Goal: Register for event/course: Sign up to attend an event or enroll in a course

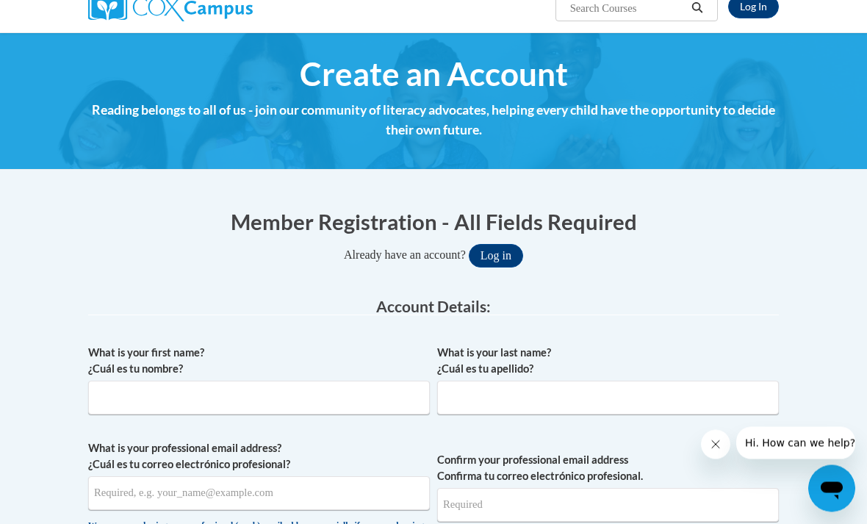
scroll to position [126, 0]
click at [491, 250] on button "Log in" at bounding box center [496, 256] width 54 height 24
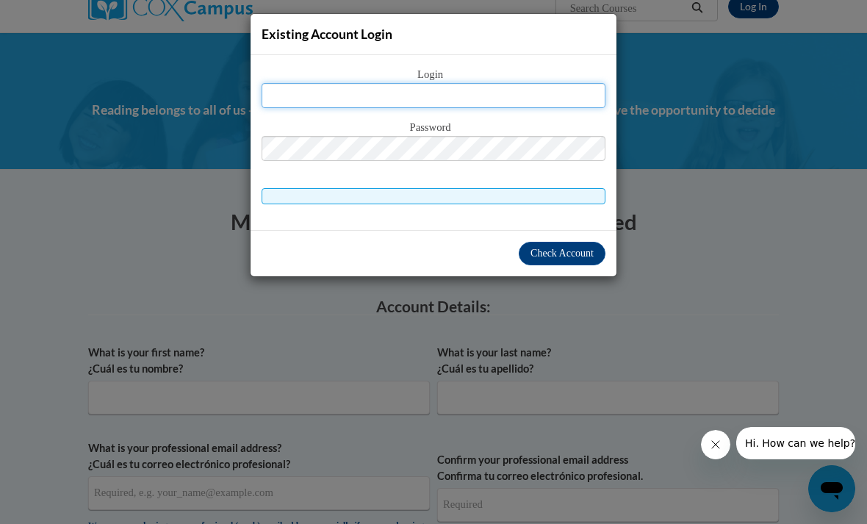
click at [505, 84] on input "text" at bounding box center [433, 95] width 344 height 25
click at [497, 101] on input "text" at bounding box center [433, 95] width 344 height 25
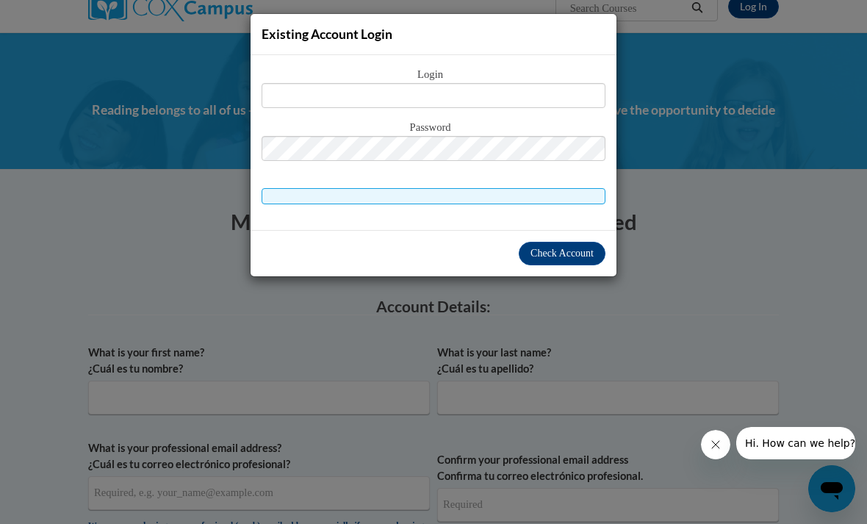
click at [701, 192] on div "Existing Account Login Login Password" at bounding box center [433, 262] width 867 height 524
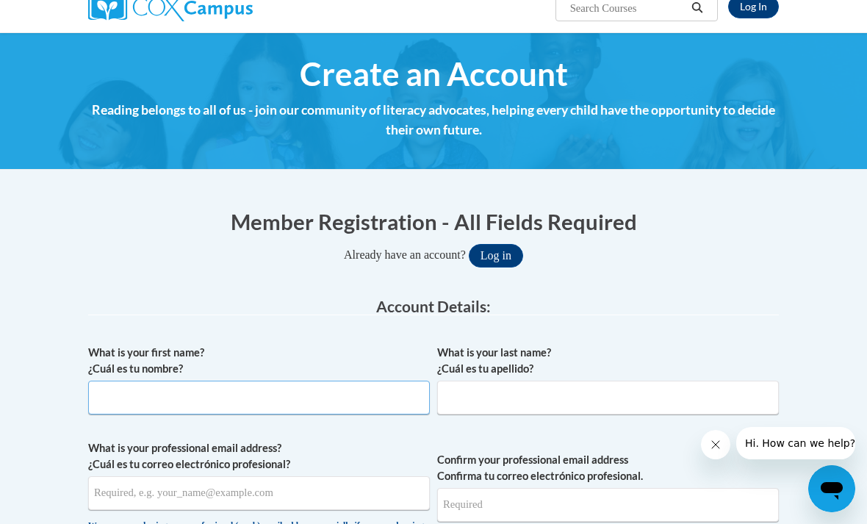
click at [106, 389] on input "What is your first name? ¿Cuál es tu nombre?" at bounding box center [259, 397] width 342 height 34
type input "Catie"
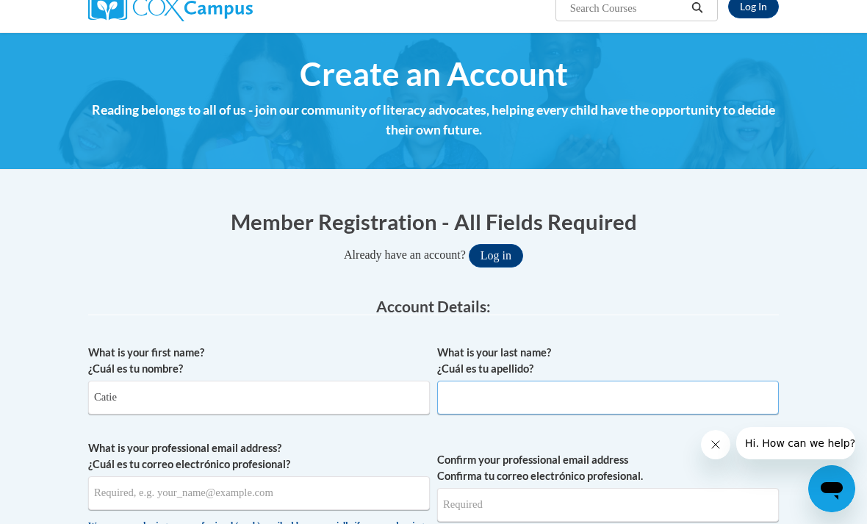
click at [616, 391] on input "What is your last name? ¿Cuál es tu apellido?" at bounding box center [608, 397] width 342 height 34
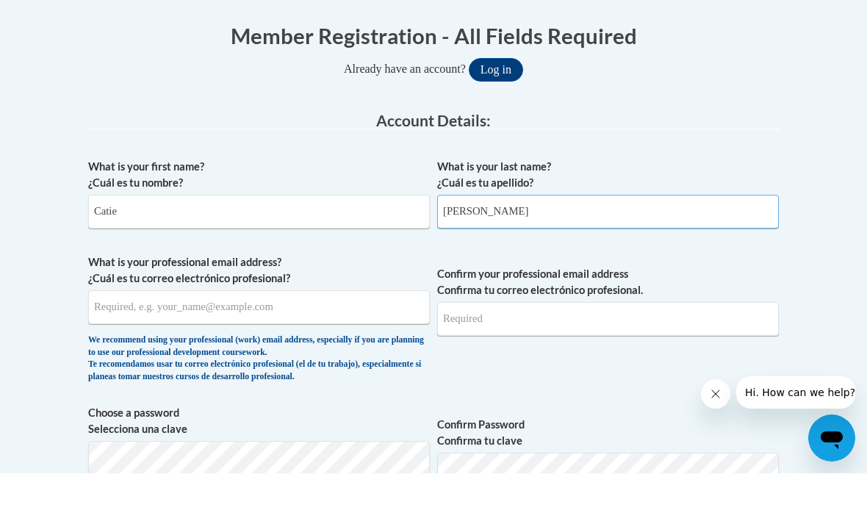
scroll to position [261, 0]
type input "Carroll"
click at [333, 340] on input "What is your professional email address? ¿Cuál es tu correo electrónico profesi…" at bounding box center [259, 357] width 342 height 34
type input "ccarroll10@cub.uca.edu"
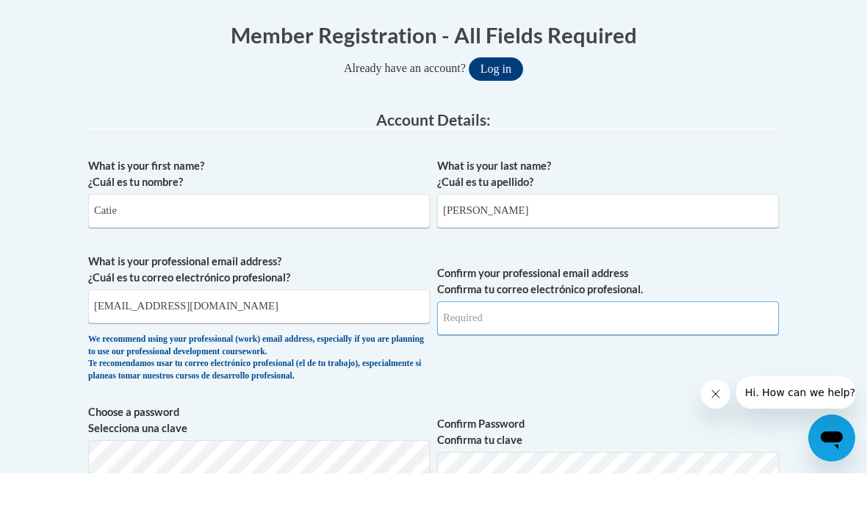
click at [608, 352] on input "Confirm your professional email address Confirma tu correo electrónico profesio…" at bounding box center [608, 369] width 342 height 34
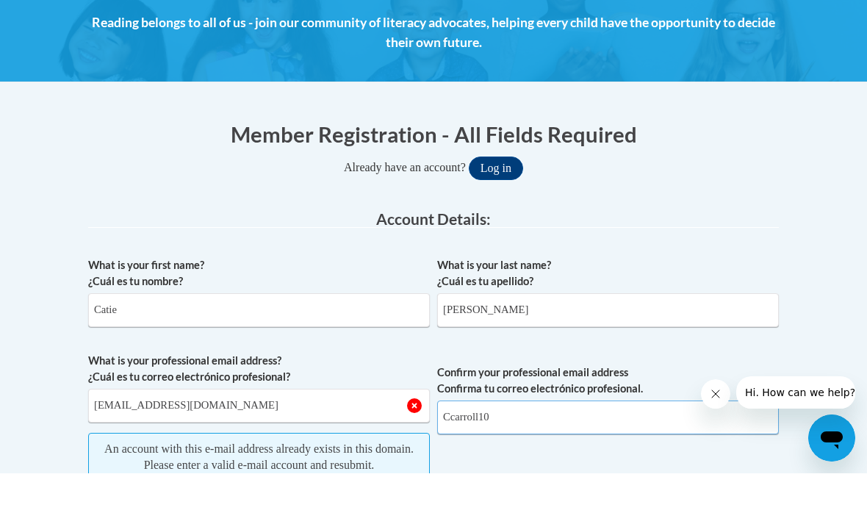
scroll to position [165, 0]
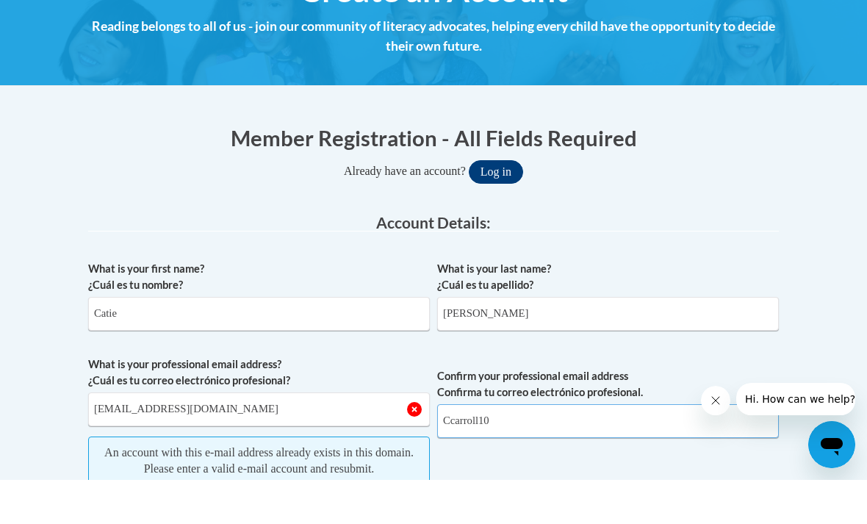
type input "Ccarroll10"
click at [484, 204] on button "Log in" at bounding box center [496, 216] width 54 height 24
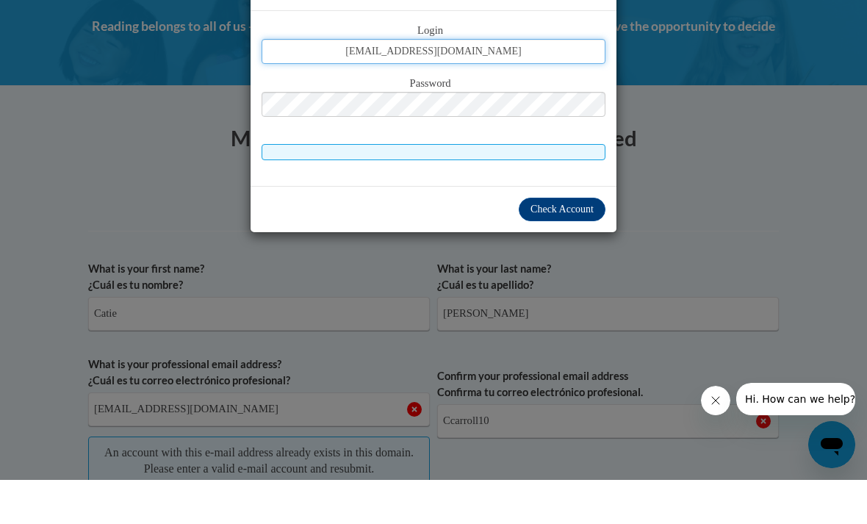
type input "ccarroll10@cub.uca.edu"
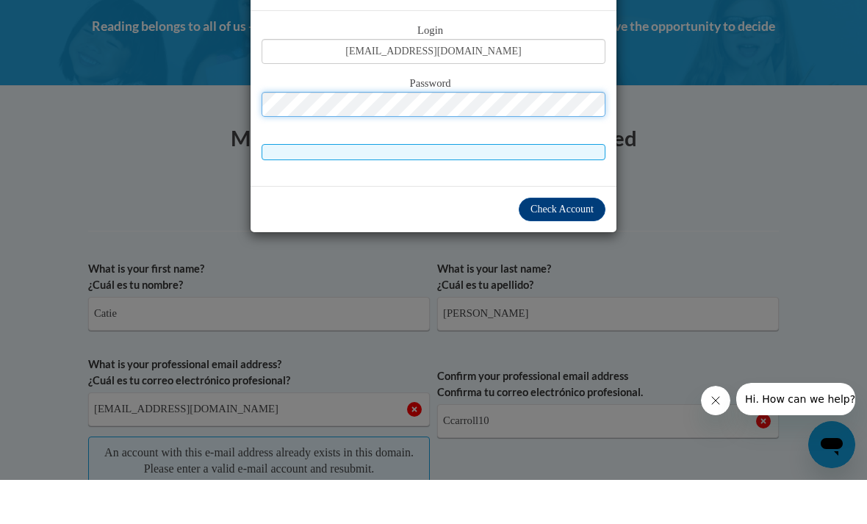
scroll to position [209, 0]
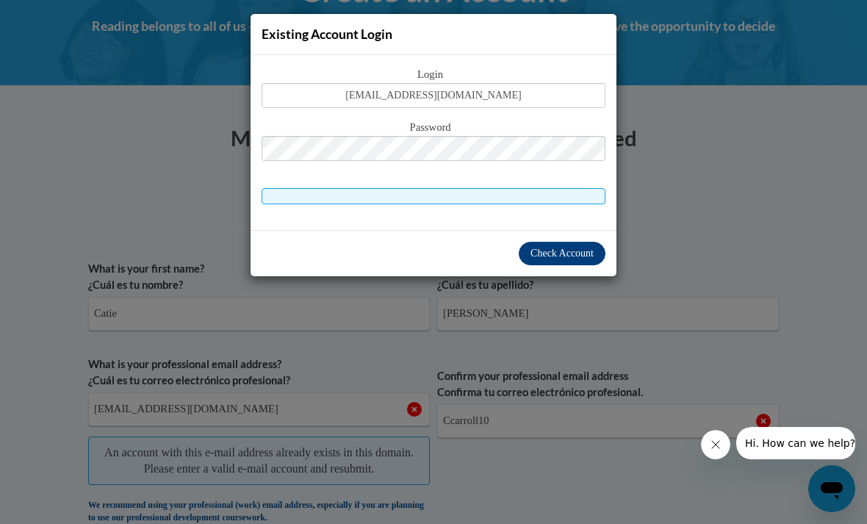
click at [576, 256] on span "Check Account" at bounding box center [561, 253] width 63 height 11
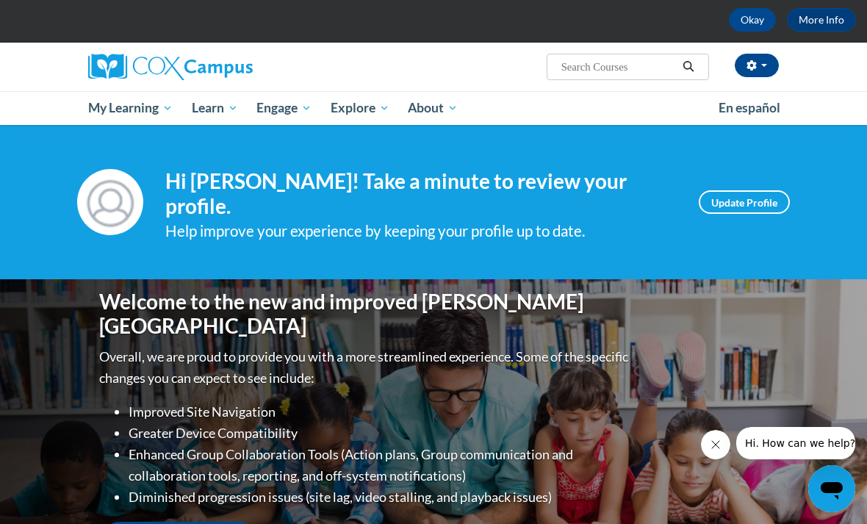
scroll to position [66, 0]
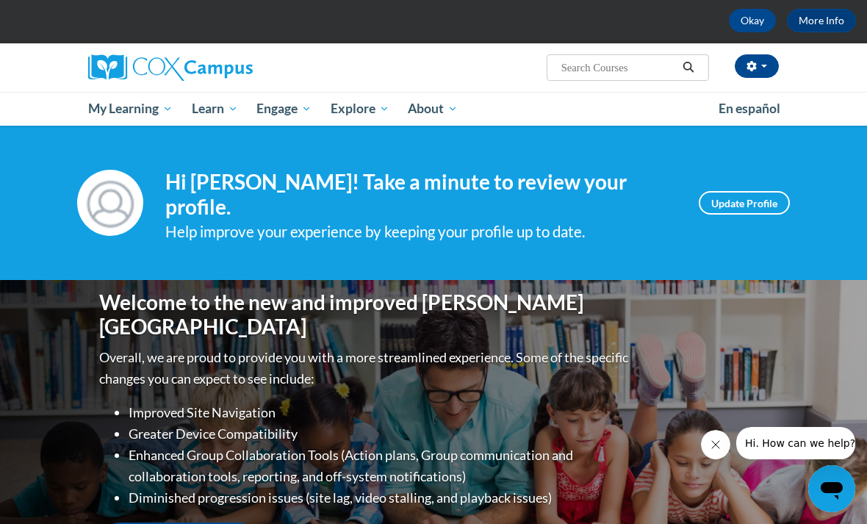
click at [638, 71] on input "Search..." at bounding box center [619, 68] width 118 height 18
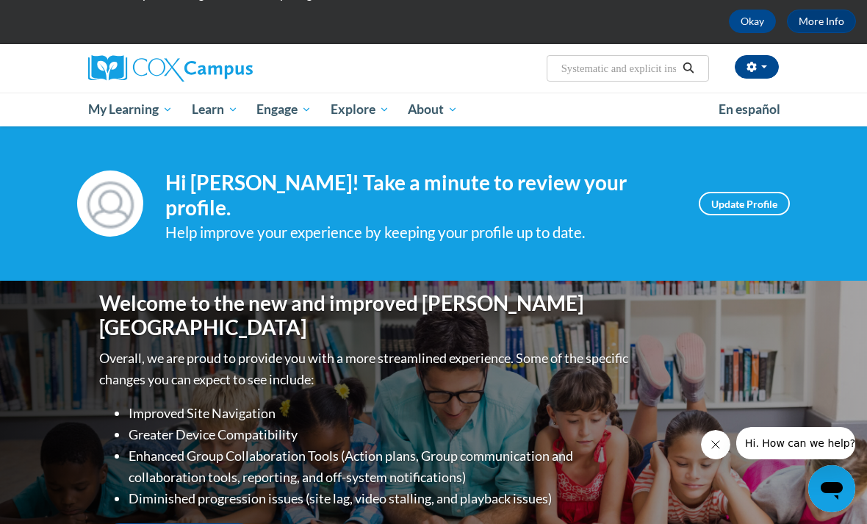
type input "Systematic and explicit instruction"
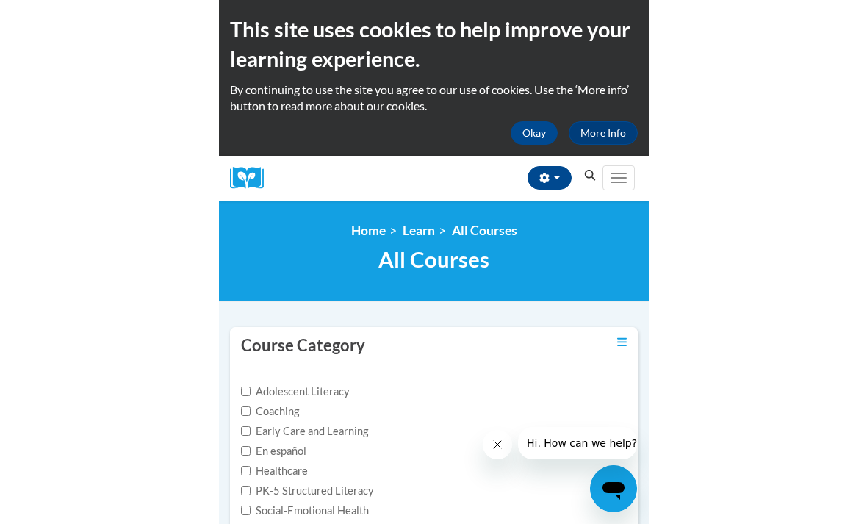
scroll to position [75, 0]
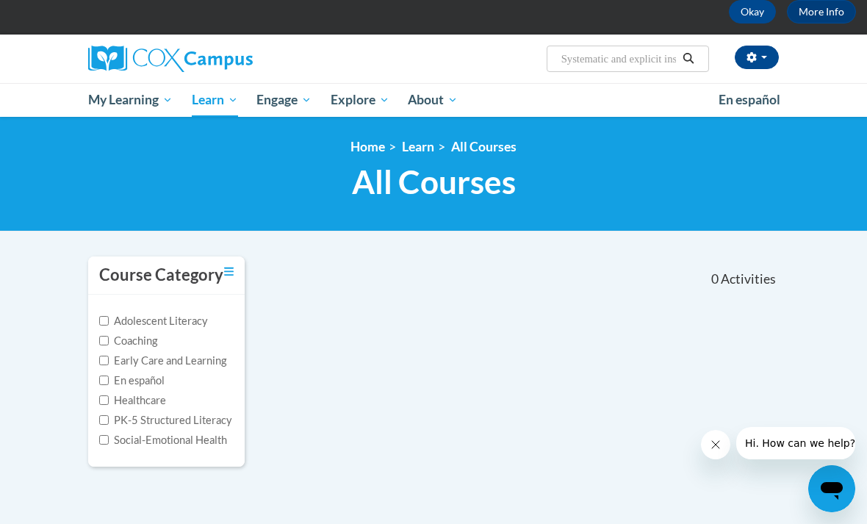
click at [659, 54] on input "Systematic and explicit instruction" at bounding box center [619, 59] width 118 height 18
type input "Systematic and explicit phonics instruction"
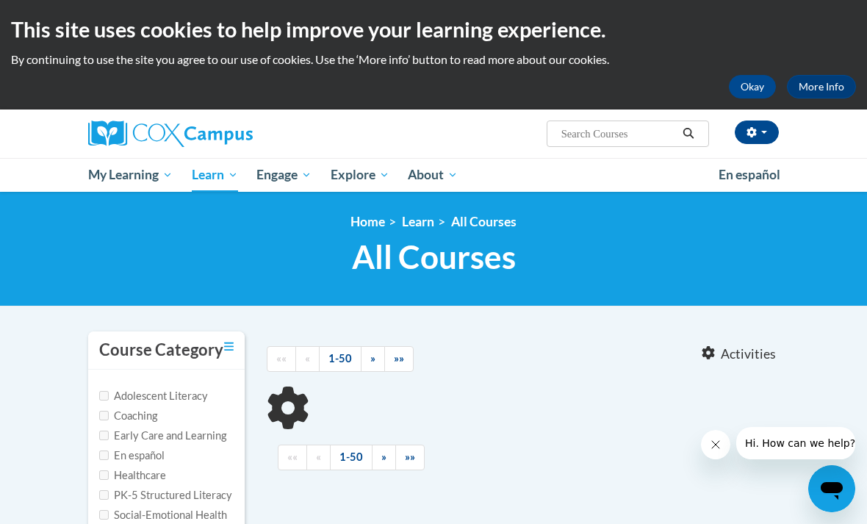
type input "Systematic and explicit phonics instruction"
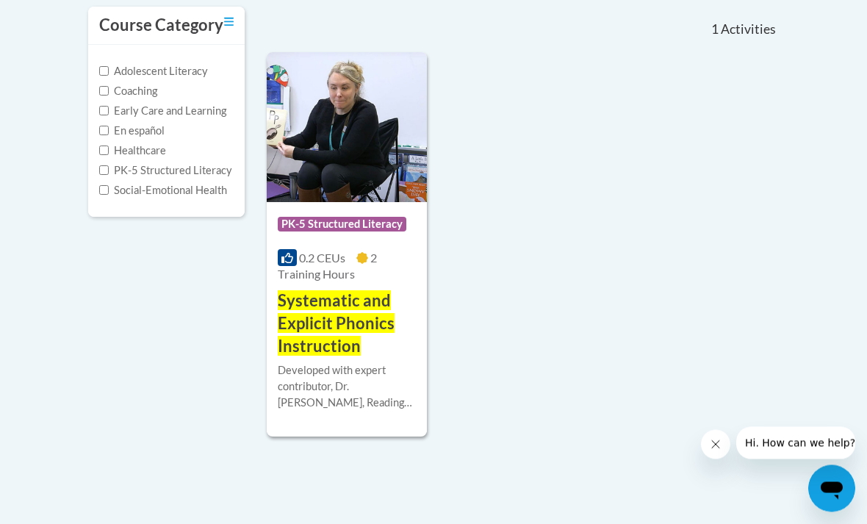
scroll to position [328, 0]
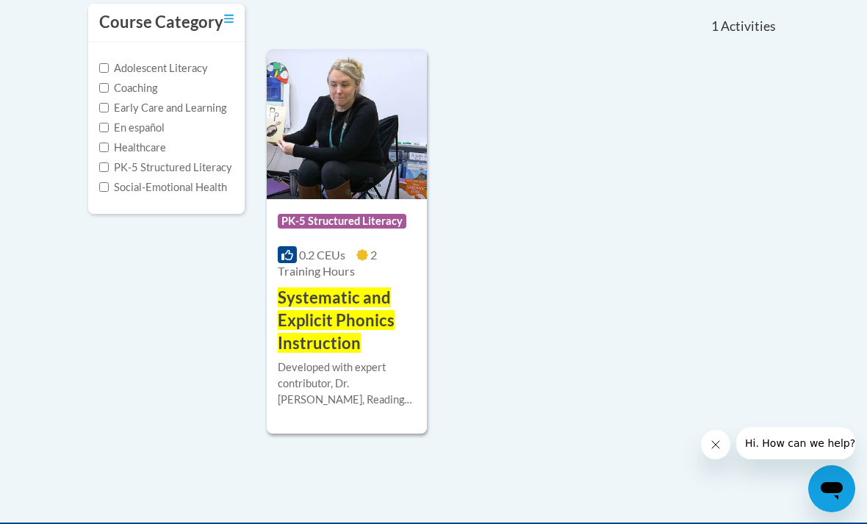
click at [368, 367] on div "Developed with expert contributor, Dr. Deborah Glaser, Reading Teacherʹs Top Te…" at bounding box center [347, 383] width 138 height 48
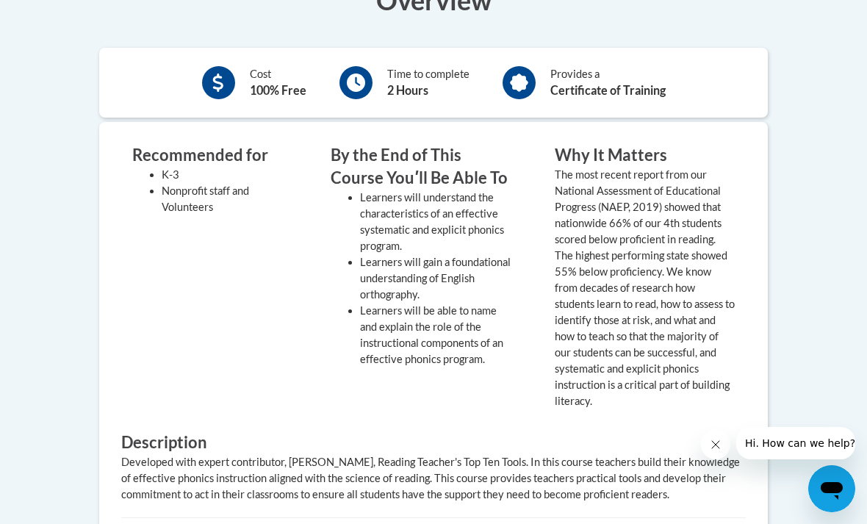
scroll to position [507, 0]
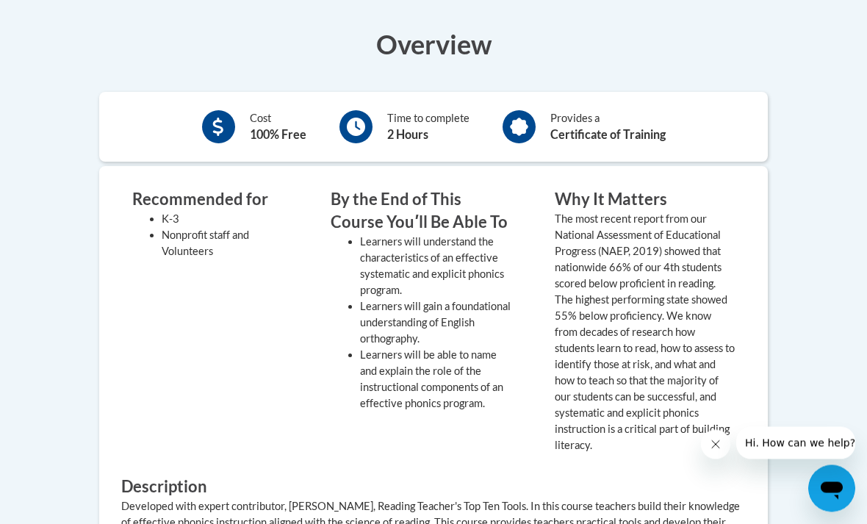
click at [707, 446] on button "Close message from company" at bounding box center [715, 443] width 29 height 29
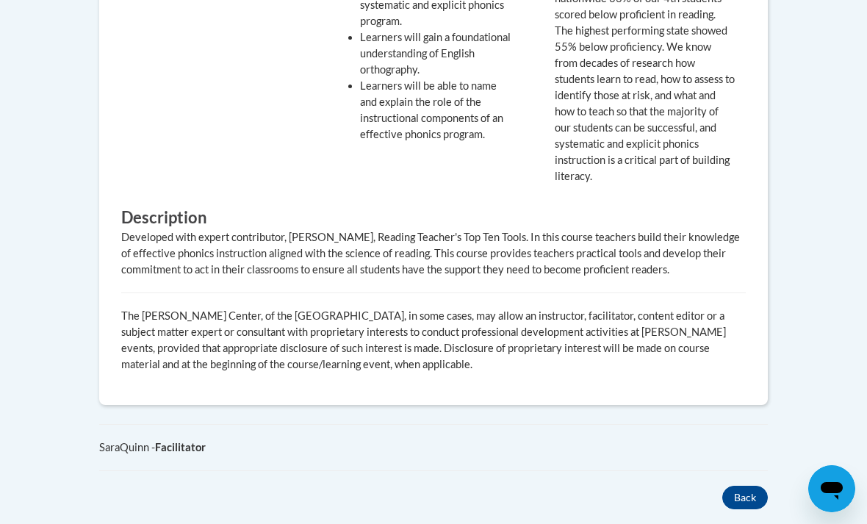
click at [720, 344] on p "The [PERSON_NAME] Center, of the [GEOGRAPHIC_DATA], in some cases, may allow an…" at bounding box center [433, 340] width 624 height 65
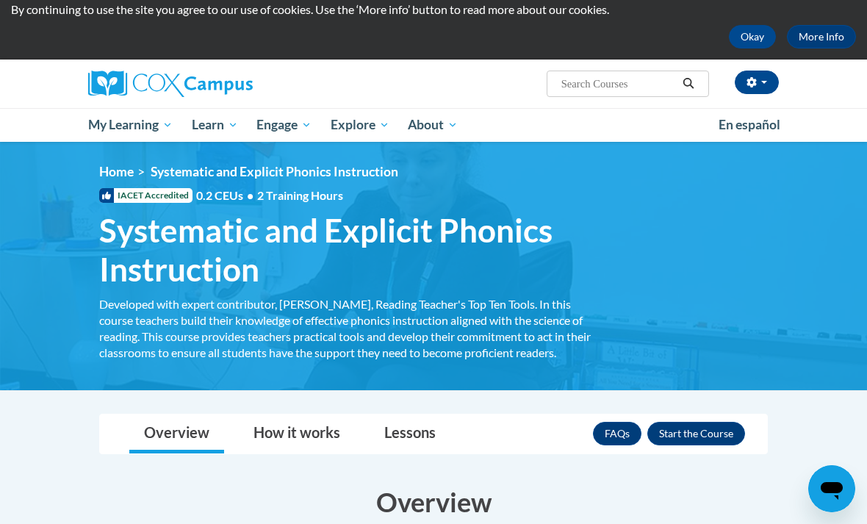
scroll to position [0, 0]
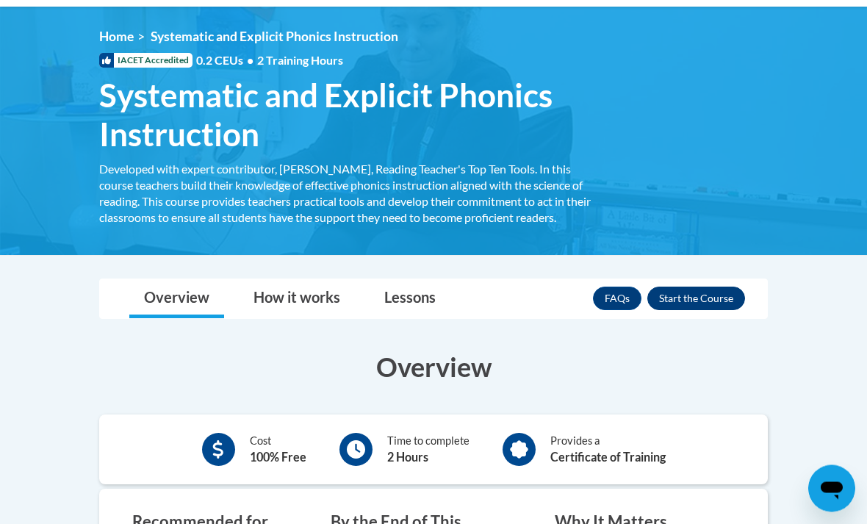
click at [721, 295] on button "Enroll" at bounding box center [696, 299] width 98 height 24
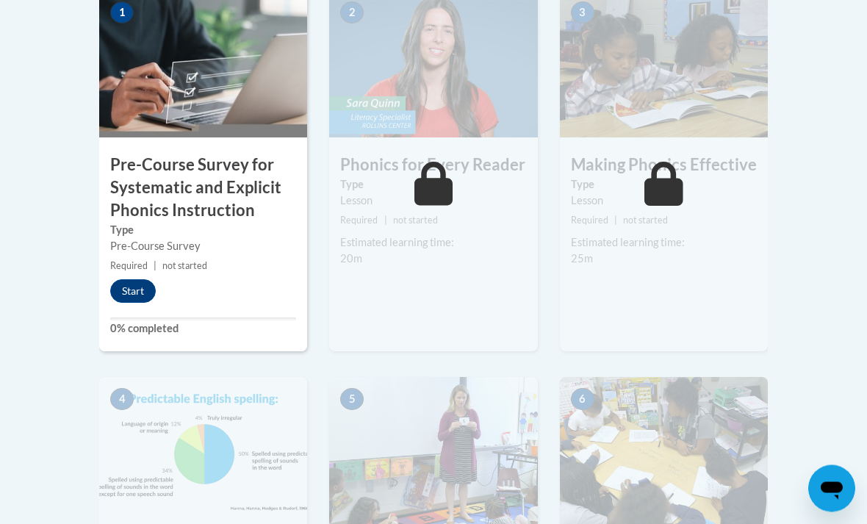
scroll to position [557, 0]
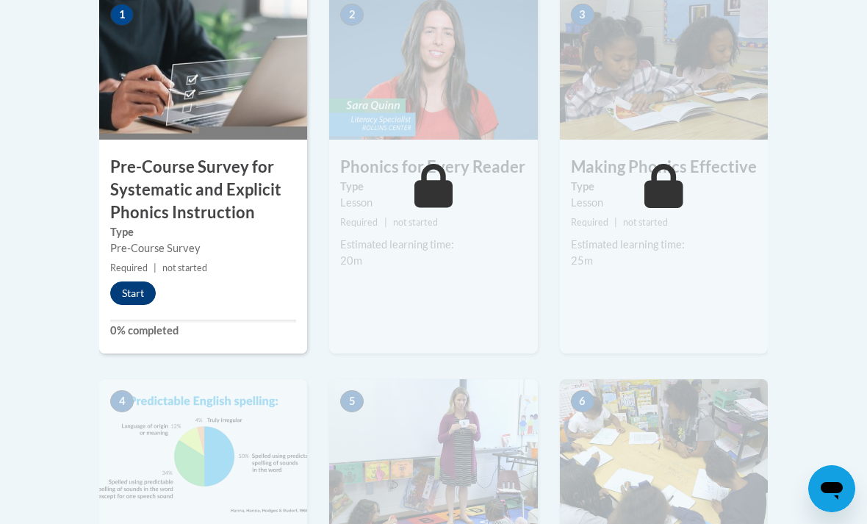
click at [138, 293] on button "Start" at bounding box center [133, 293] width 46 height 24
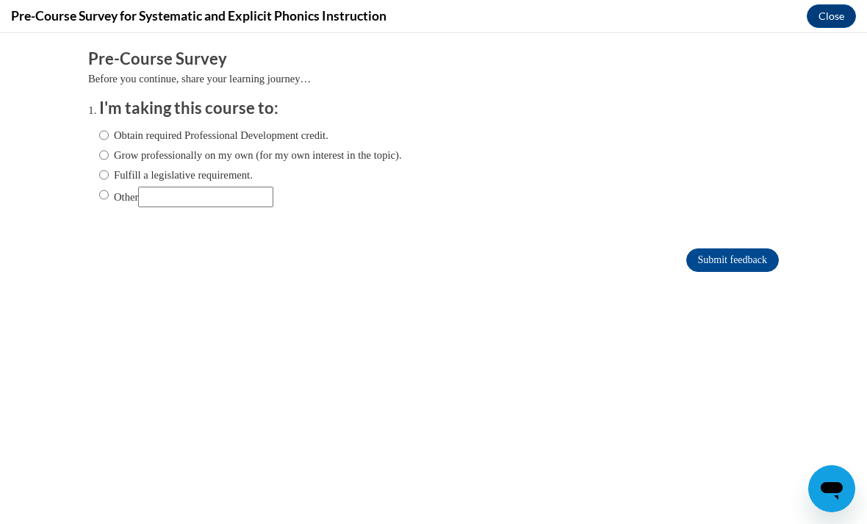
scroll to position [0, 0]
click at [304, 134] on label "Obtain required Professional Development credit." at bounding box center [213, 135] width 229 height 16
click at [109, 134] on input "Obtain required Professional Development credit." at bounding box center [104, 135] width 10 height 16
radio input "true"
click at [722, 262] on input "Submit feedback" at bounding box center [732, 260] width 93 height 24
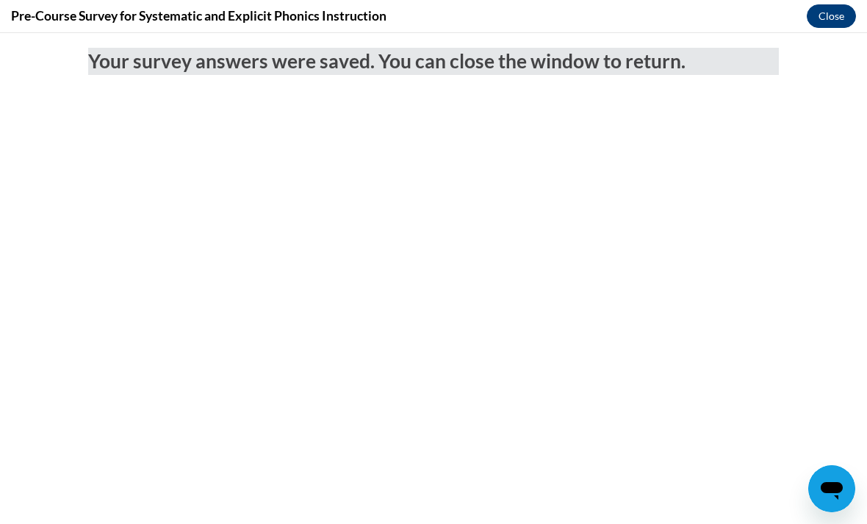
click at [829, 20] on button "Close" at bounding box center [830, 16] width 49 height 24
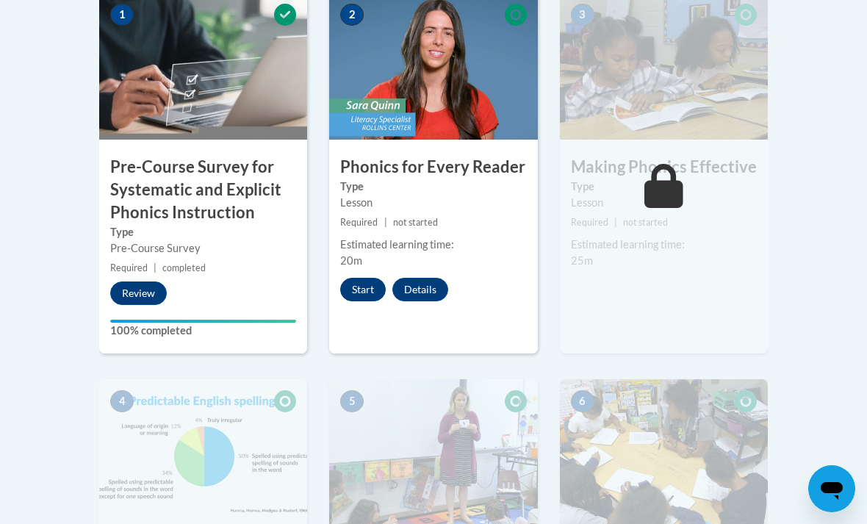
click at [361, 284] on button "Start" at bounding box center [363, 290] width 46 height 24
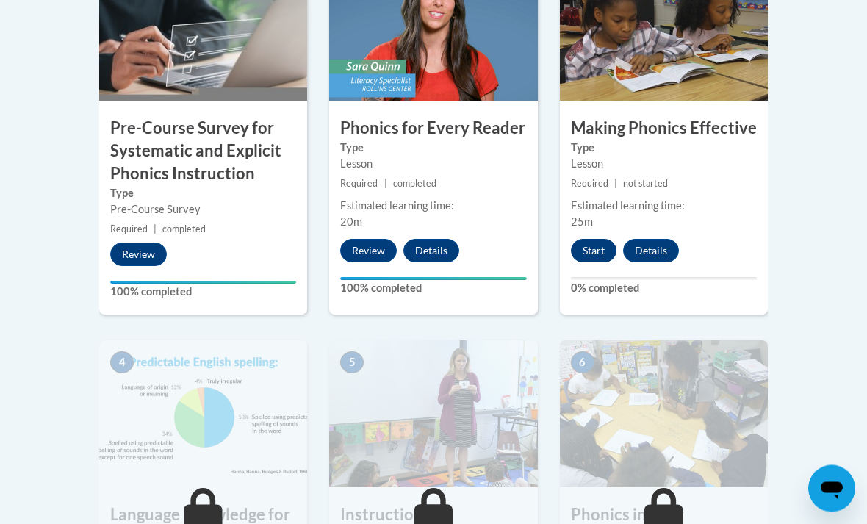
click at [598, 252] on button "Start" at bounding box center [594, 251] width 46 height 24
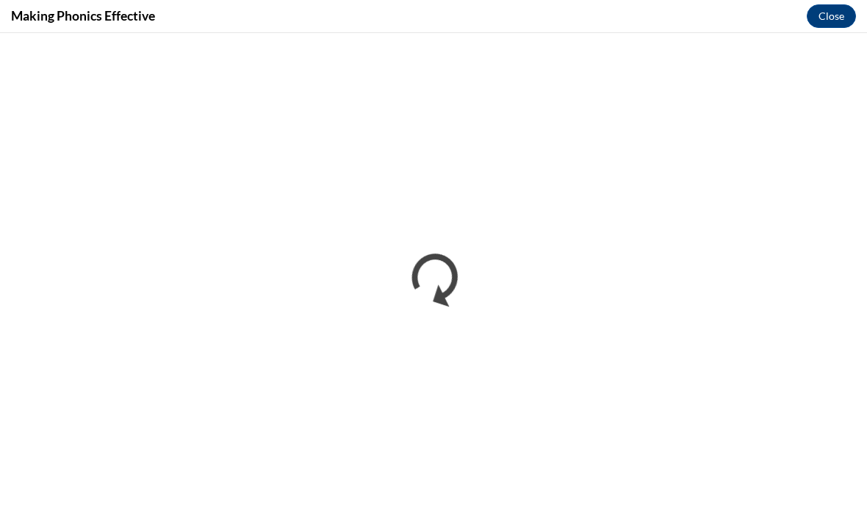
scroll to position [1052, 0]
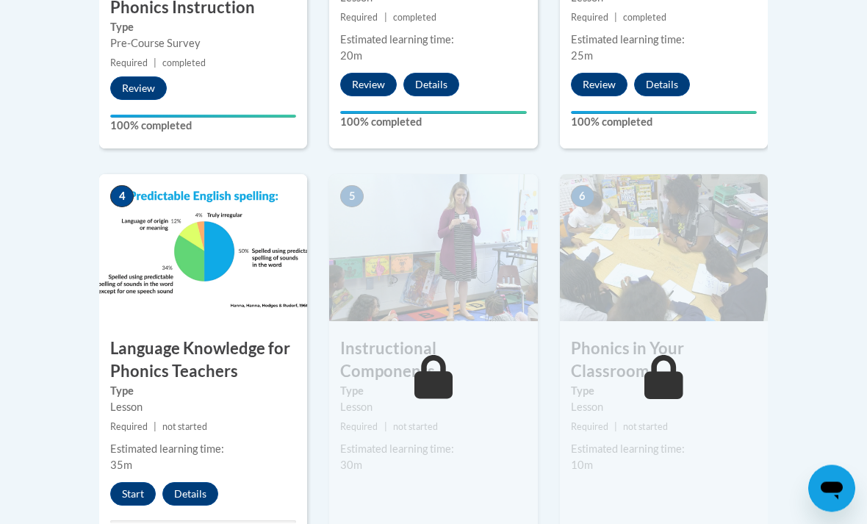
scroll to position [762, 0]
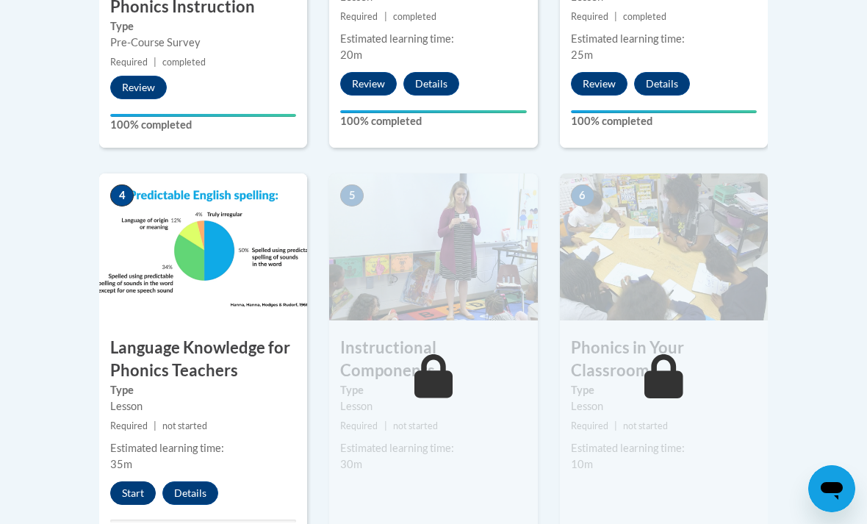
click at [127, 486] on button "Start" at bounding box center [133, 493] width 46 height 24
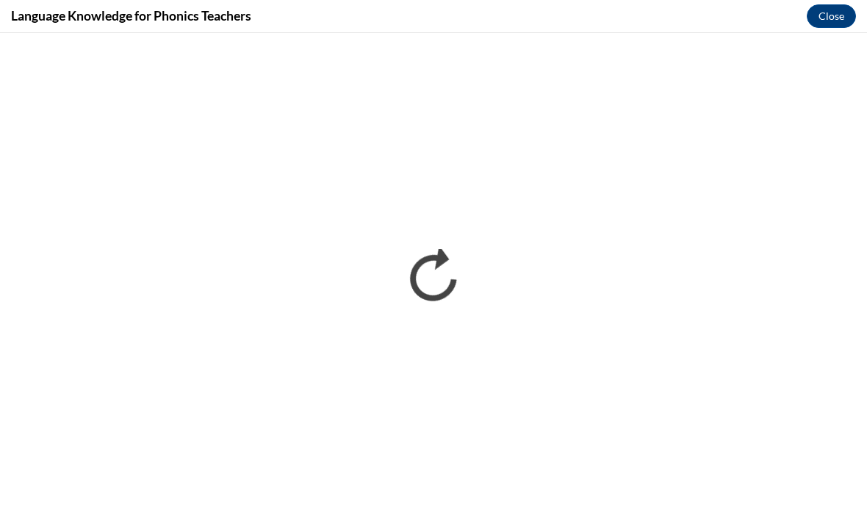
scroll to position [0, 0]
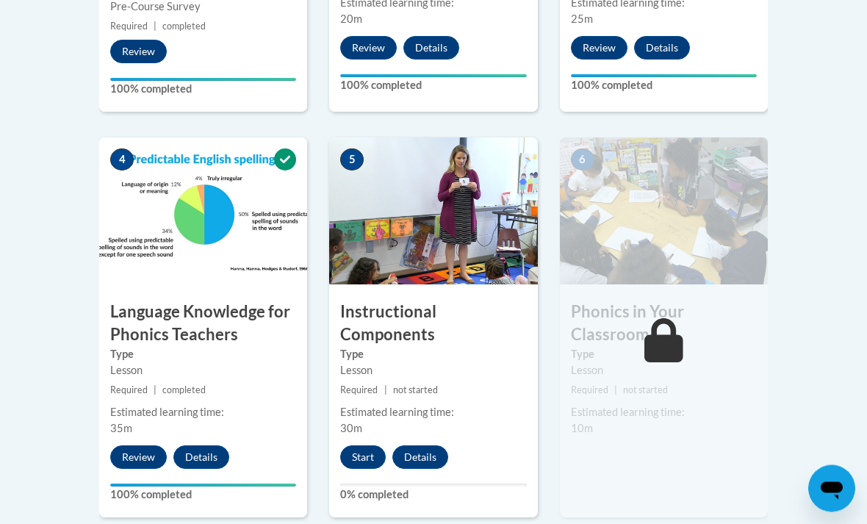
scroll to position [799, 0]
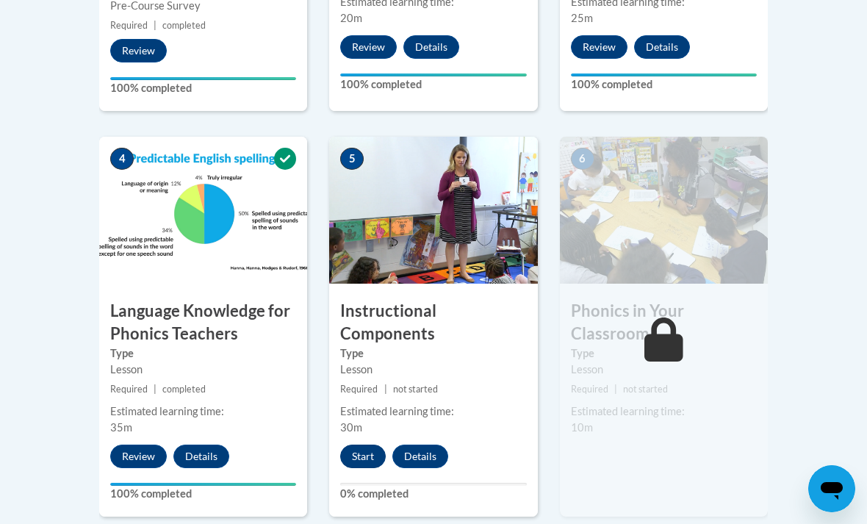
click at [361, 455] on button "Start" at bounding box center [363, 456] width 46 height 24
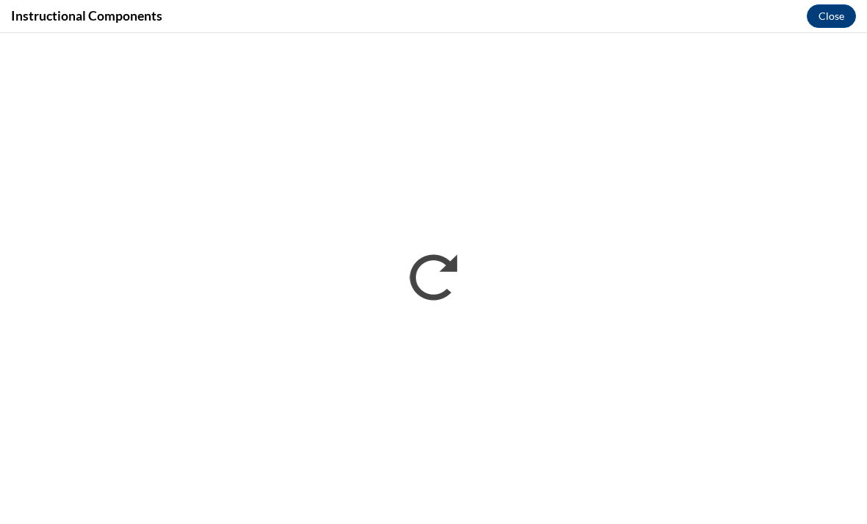
scroll to position [846, 0]
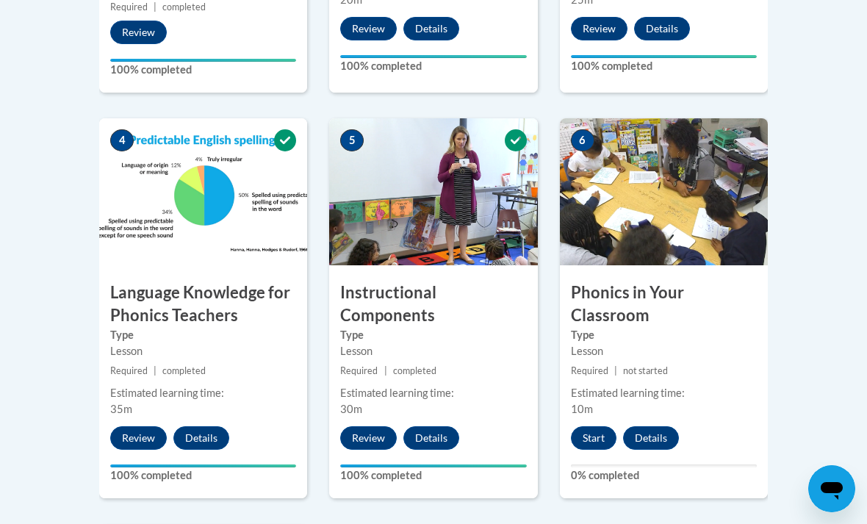
scroll to position [821, 0]
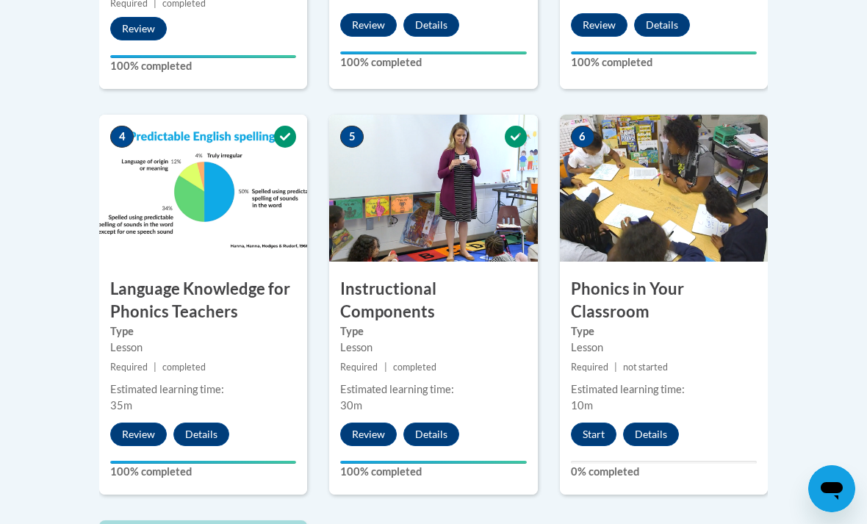
click at [592, 424] on button "Start" at bounding box center [594, 434] width 46 height 24
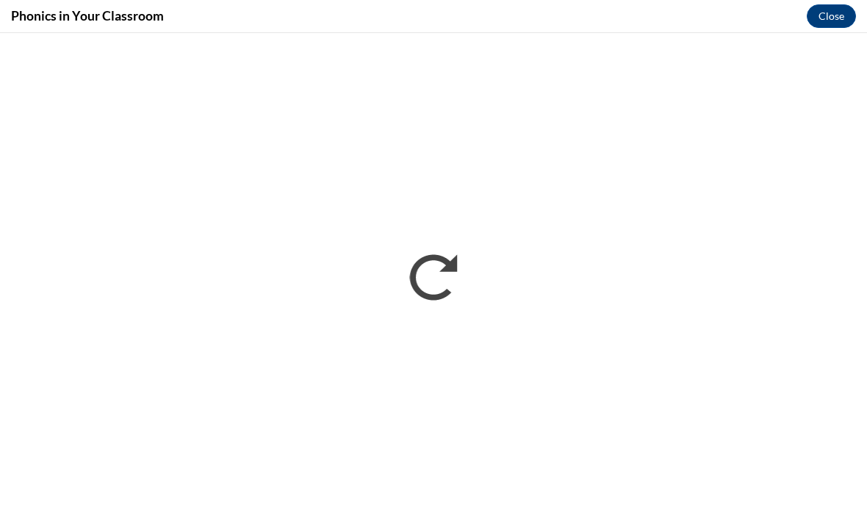
scroll to position [868, 0]
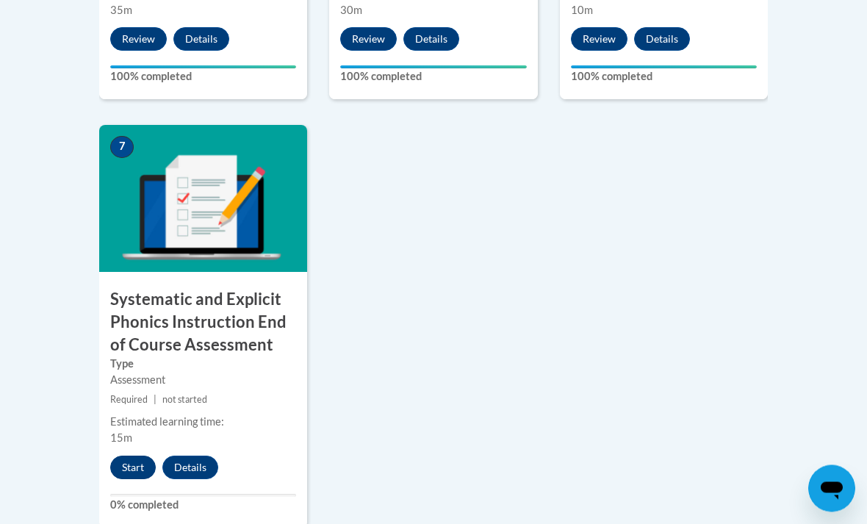
click at [131, 461] on button "Start" at bounding box center [133, 468] width 46 height 24
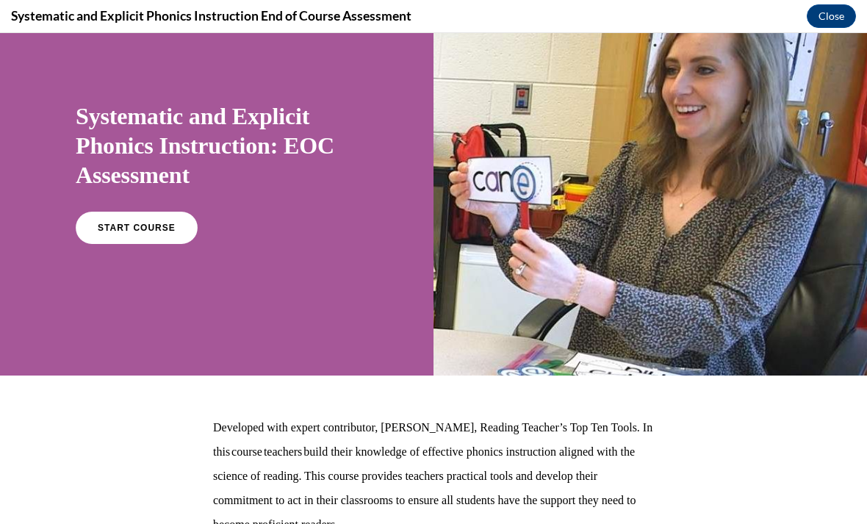
scroll to position [65, 0]
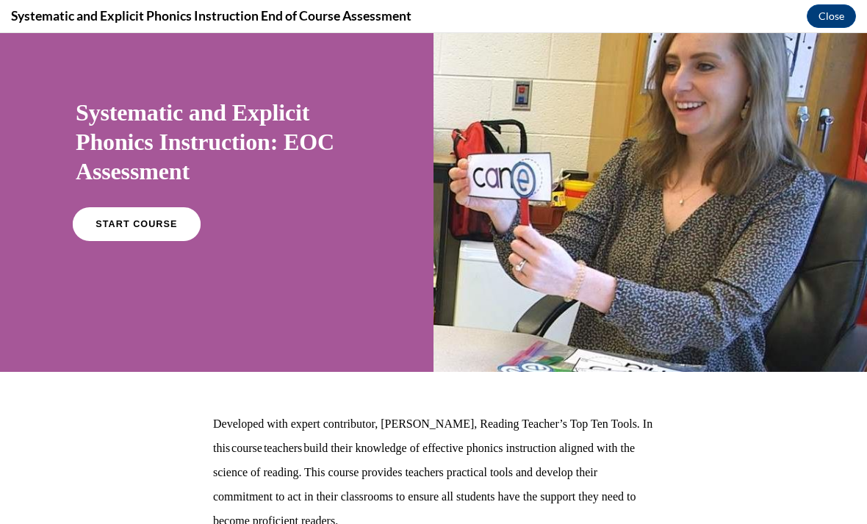
click at [121, 239] on link "START COURSE" at bounding box center [137, 224] width 128 height 34
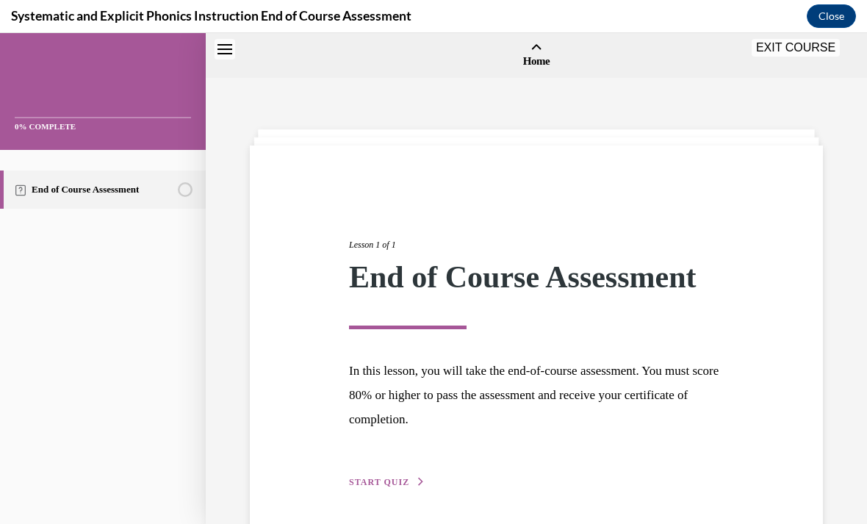
scroll to position [46, 0]
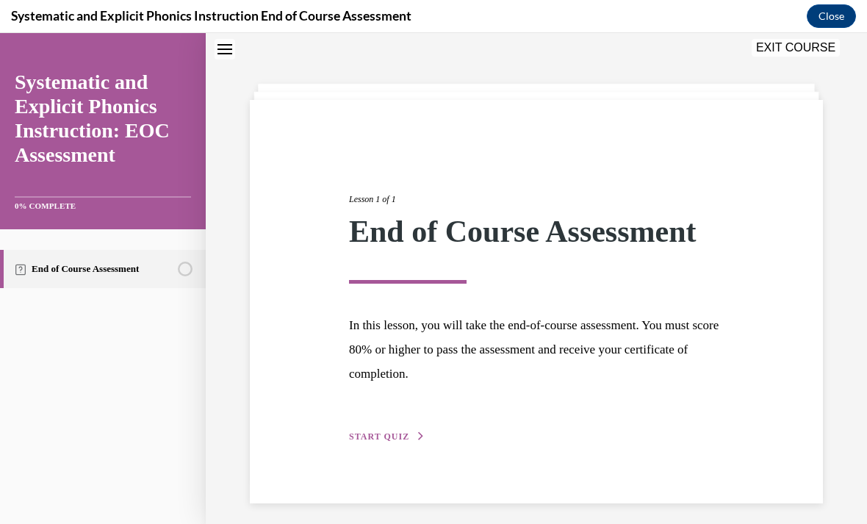
click at [386, 433] on span "START QUIZ" at bounding box center [379, 436] width 60 height 10
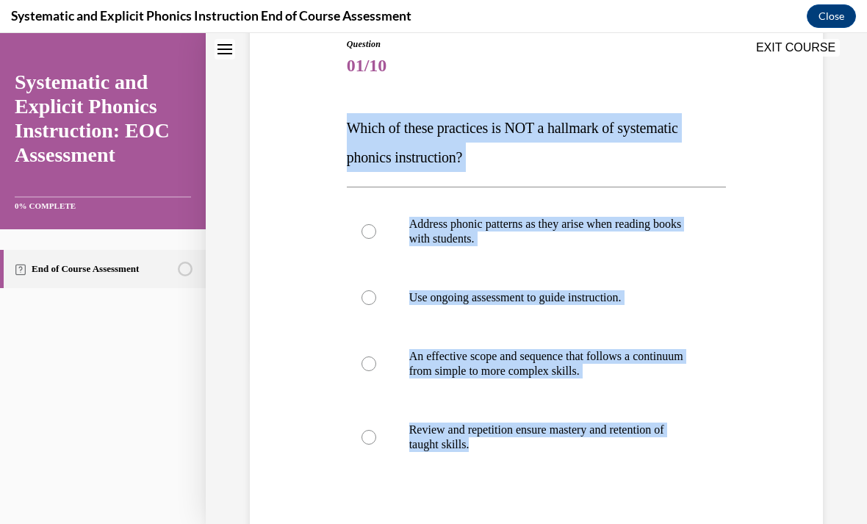
scroll to position [1263, 0]
click at [824, 153] on div "Question 01/10 Which of these practices is NOT a hallmark of systematic phonics…" at bounding box center [536, 324] width 580 height 663
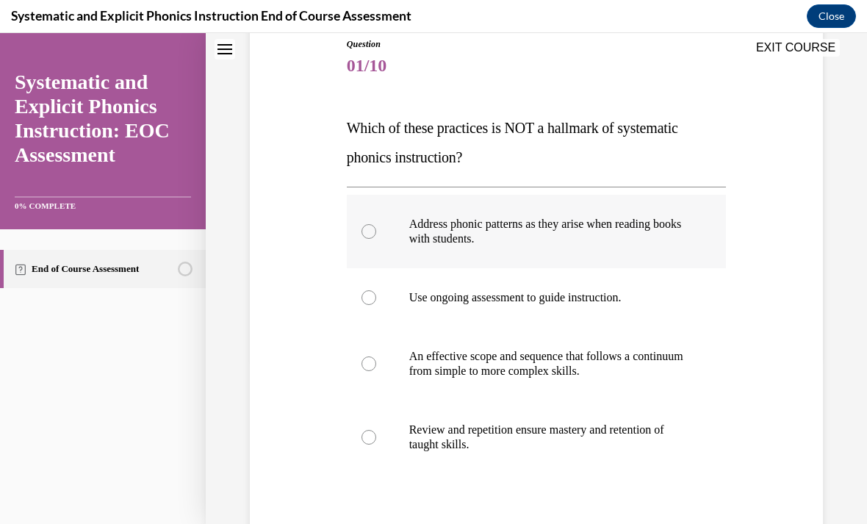
click at [617, 229] on p "Address phonic patterns as they arise when reading books with students." at bounding box center [549, 231] width 281 height 29
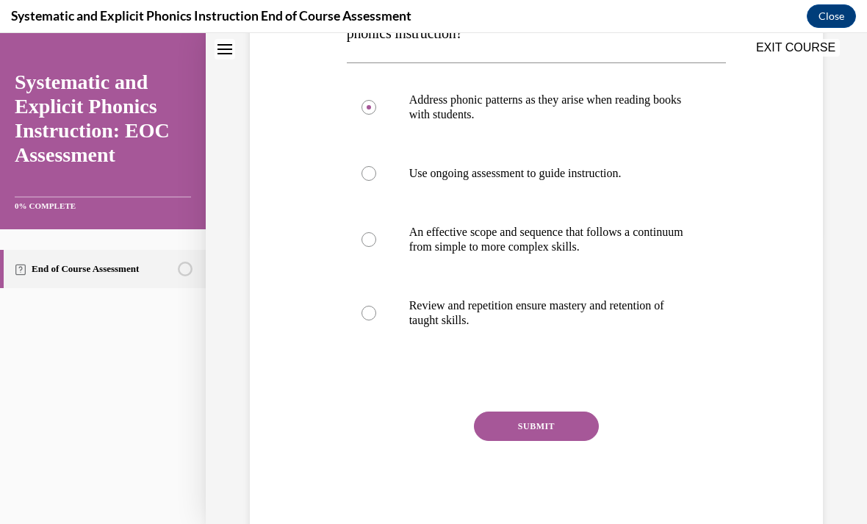
click at [575, 422] on button "SUBMIT" at bounding box center [536, 425] width 125 height 29
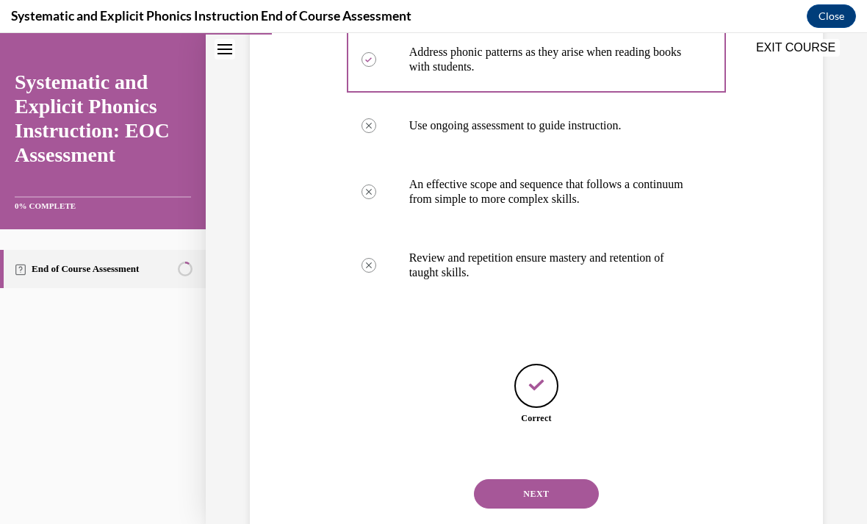
scroll to position [357, 0]
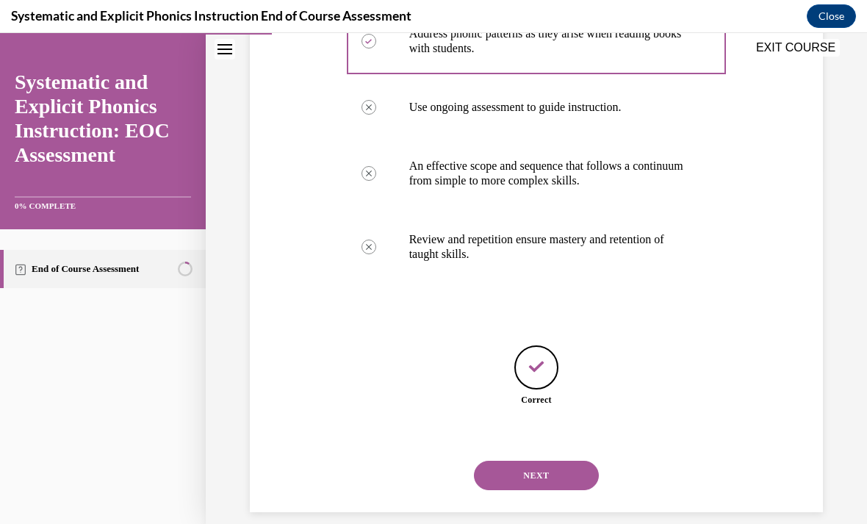
click at [569, 461] on button "NEXT" at bounding box center [536, 475] width 125 height 29
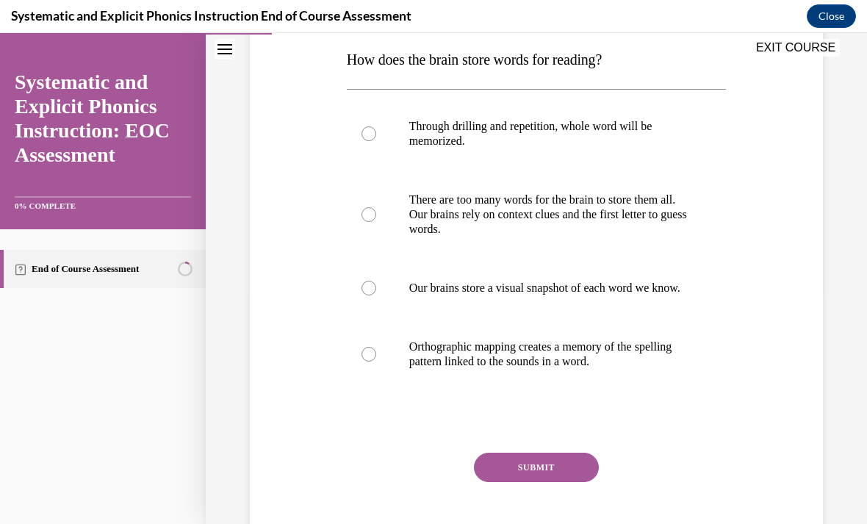
scroll to position [235, 0]
click at [573, 369] on p "Orthographic mapping creates a memory of the spelling pattern linked to the sou…" at bounding box center [549, 353] width 281 height 29
click at [550, 474] on button "SUBMIT" at bounding box center [536, 466] width 125 height 29
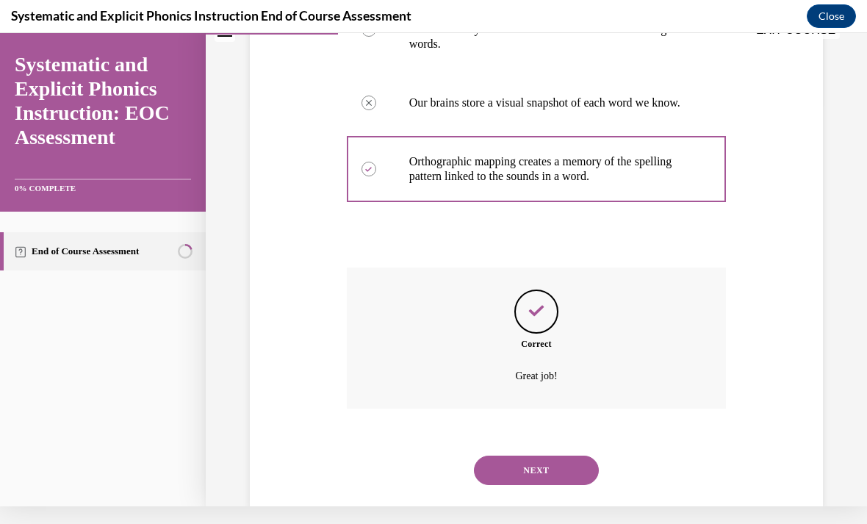
scroll to position [403, 0]
click at [566, 472] on button "NEXT" at bounding box center [536, 469] width 125 height 29
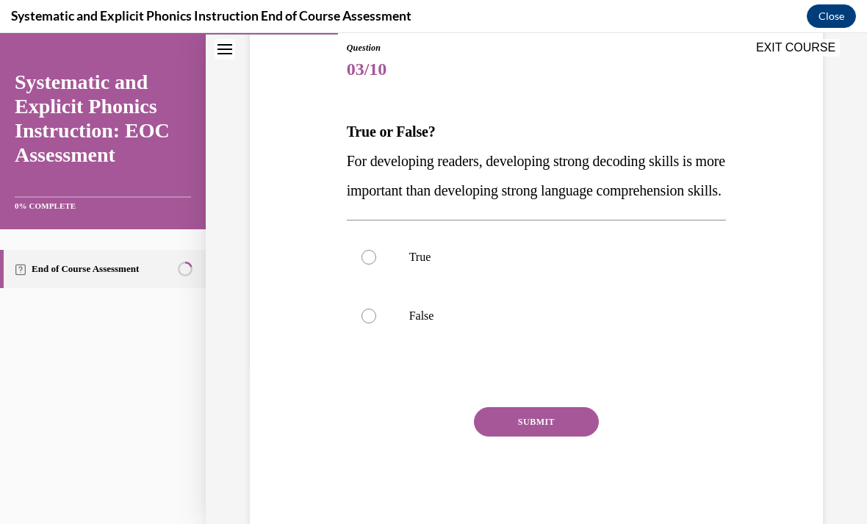
scroll to position [163, 0]
click at [707, 286] on div at bounding box center [537, 257] width 380 height 59
click at [577, 436] on button "SUBMIT" at bounding box center [536, 421] width 125 height 29
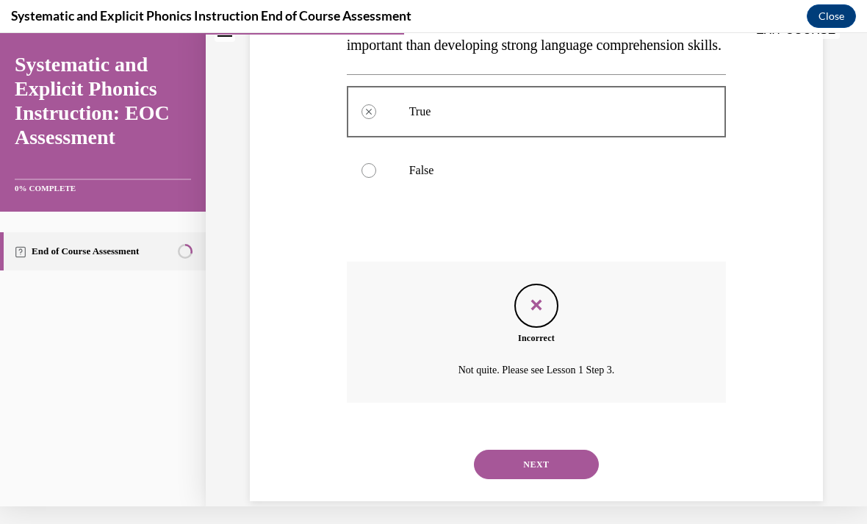
scroll to position [326, 0]
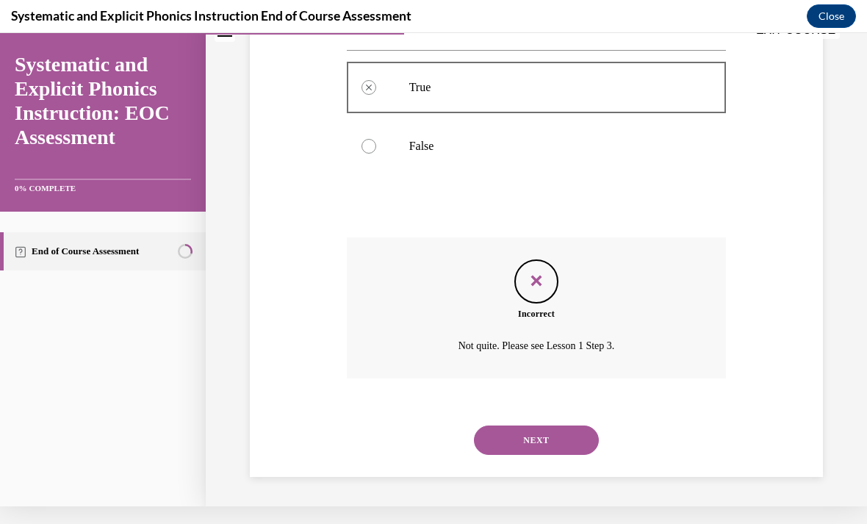
click at [562, 435] on button "NEXT" at bounding box center [536, 439] width 125 height 29
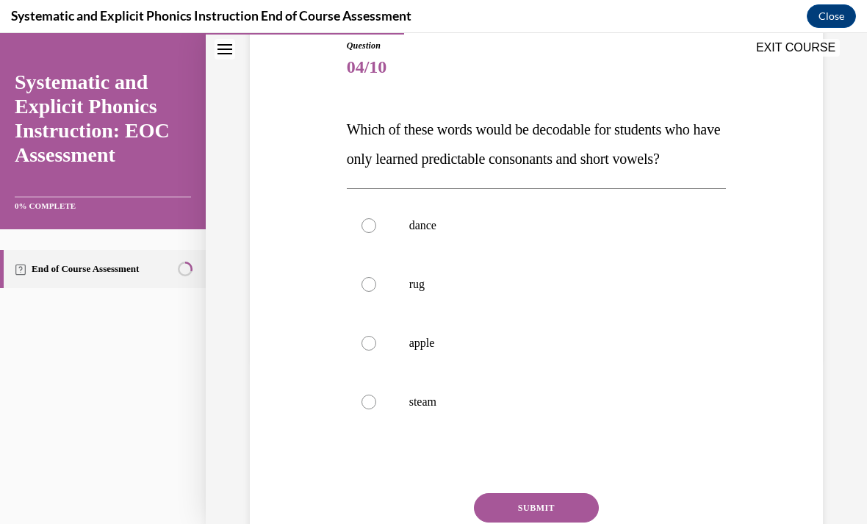
scroll to position [168, 0]
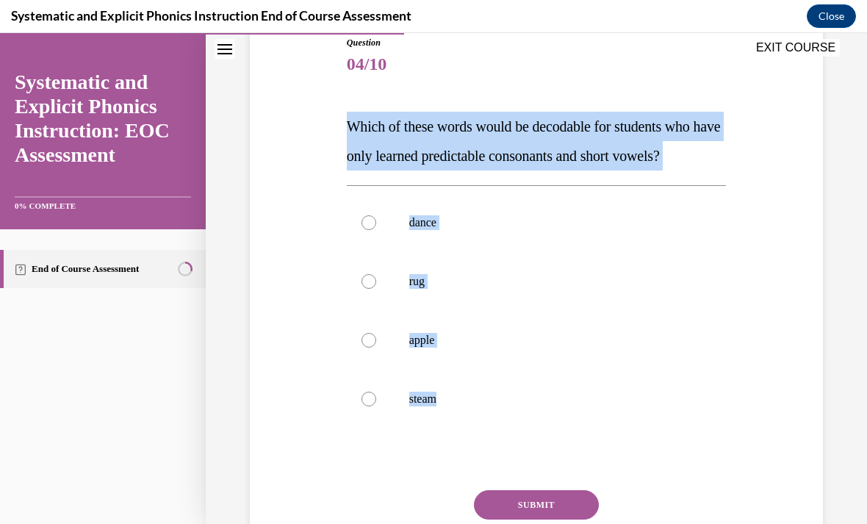
copy div "Which of these words would be decodable for students who have only learned pred…"
click at [261, 149] on div "Question 04/10 Which of these words would be decodable for students who have on…" at bounding box center [536, 301] width 580 height 618
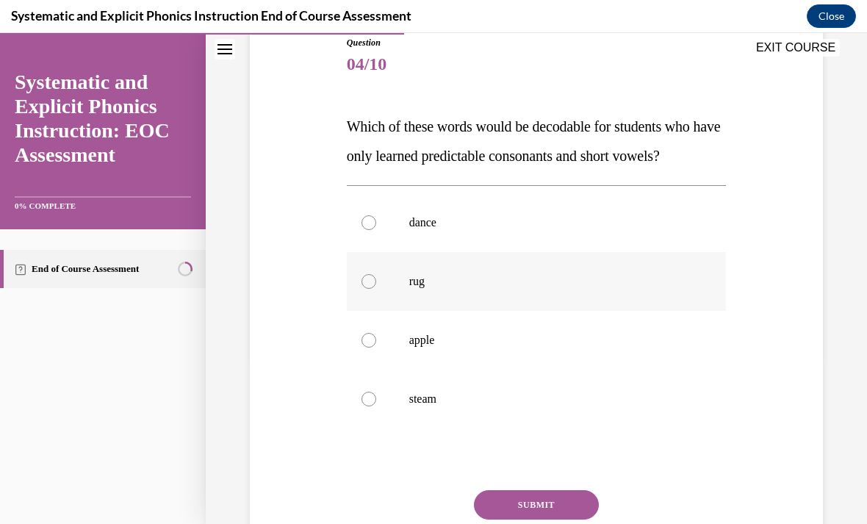
click at [422, 281] on p "rug" at bounding box center [549, 281] width 281 height 15
click at [558, 491] on button "SUBMIT" at bounding box center [536, 504] width 125 height 29
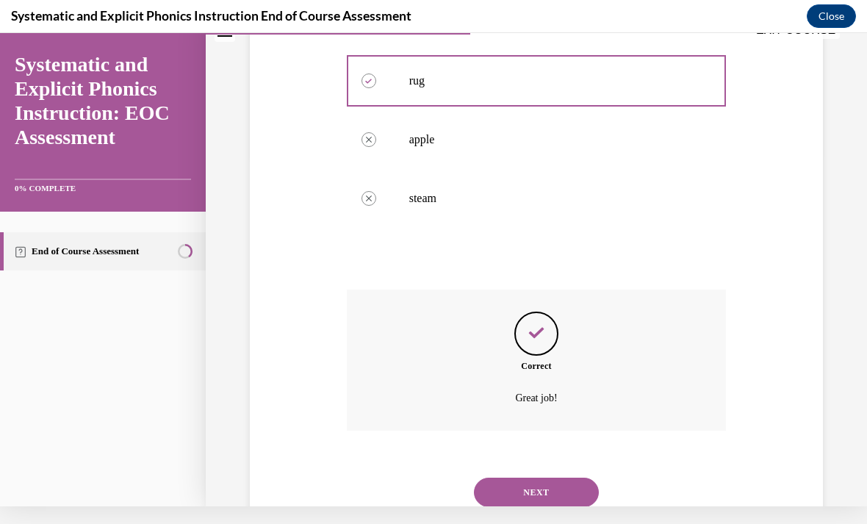
scroll to position [385, 0]
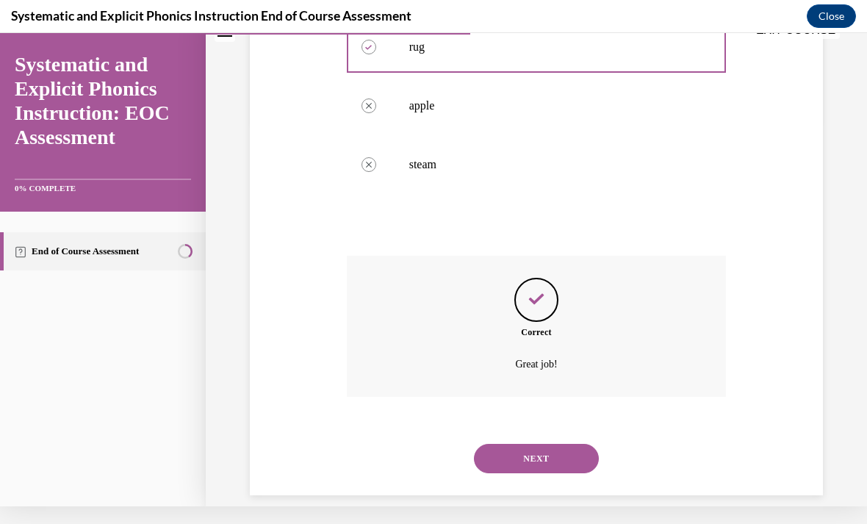
click at [586, 444] on button "NEXT" at bounding box center [536, 458] width 125 height 29
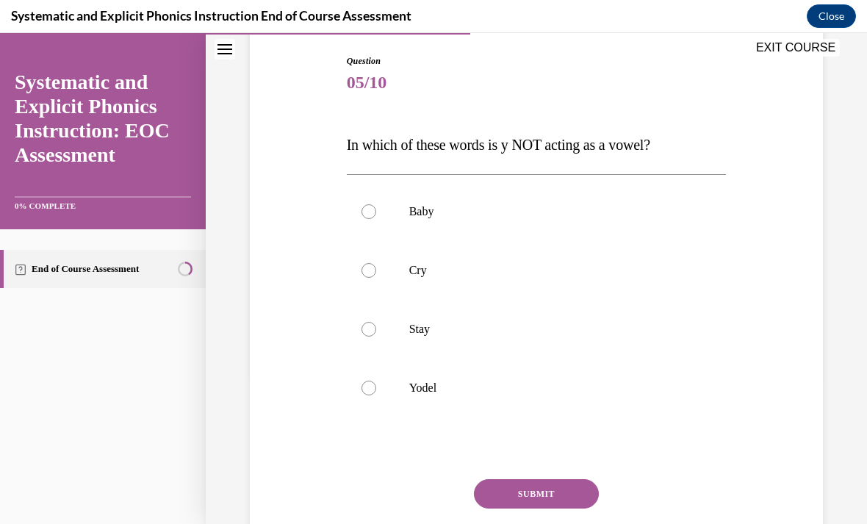
scroll to position [155, 0]
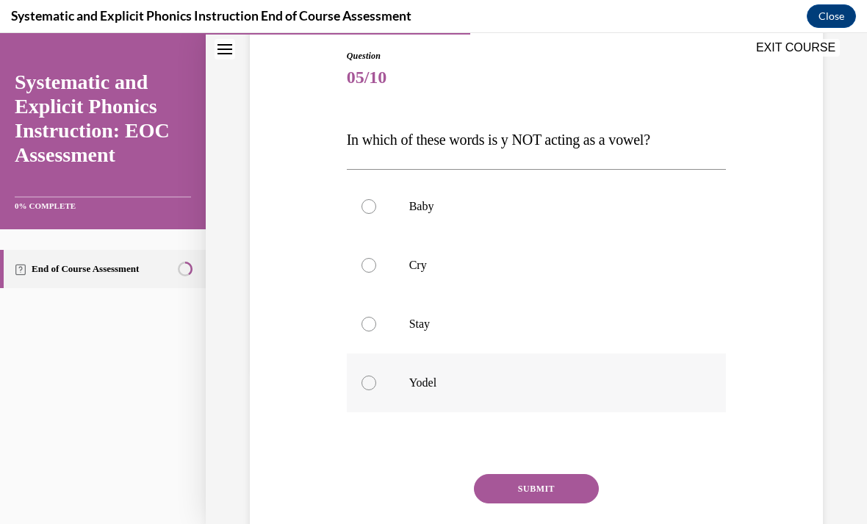
click at [618, 374] on div at bounding box center [537, 382] width 380 height 59
click at [580, 483] on button "SUBMIT" at bounding box center [536, 488] width 125 height 29
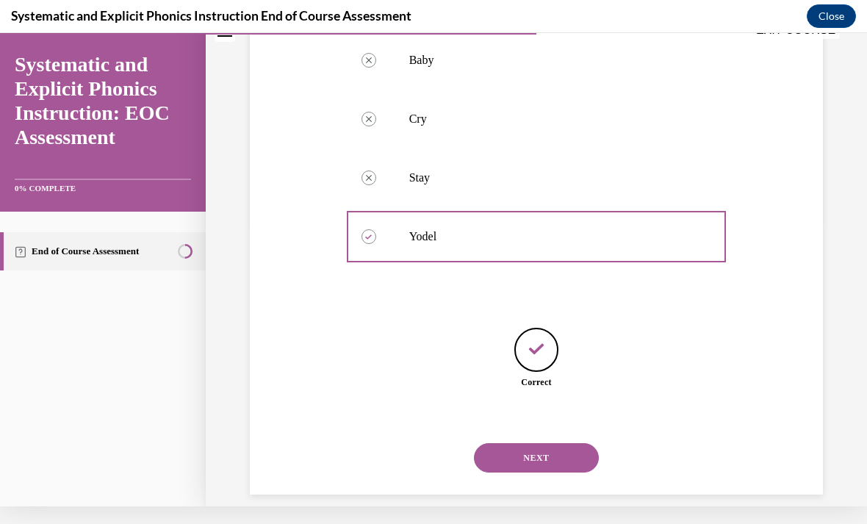
scroll to position [284, 0]
click at [581, 443] on button "NEXT" at bounding box center [536, 457] width 125 height 29
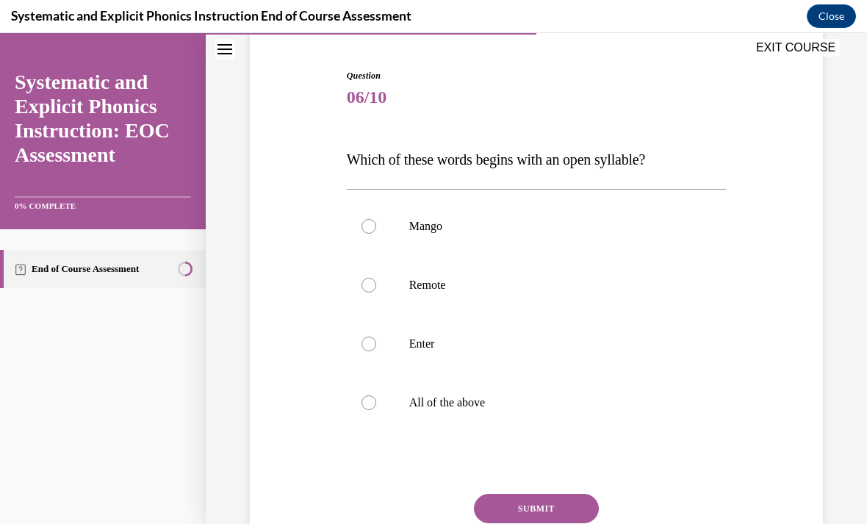
scroll to position [142, 0]
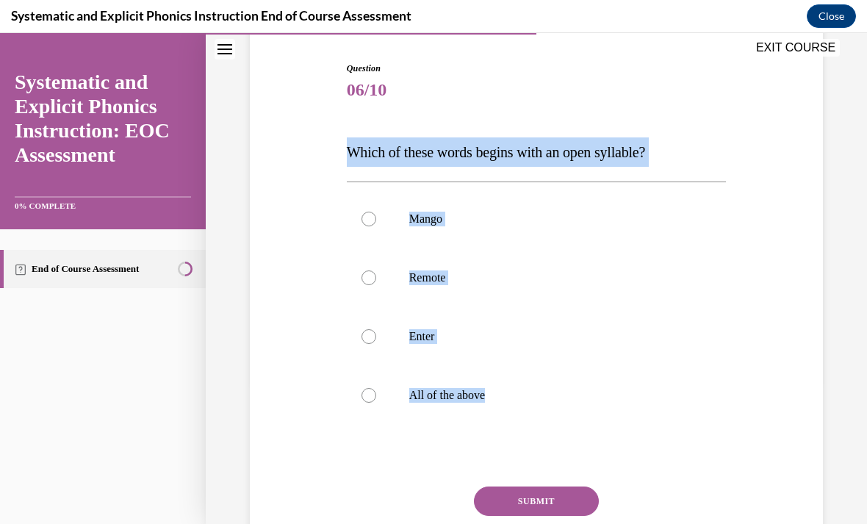
copy div "Which of these words begins with an open syllable? Mango Remote Enter All of th…"
click at [575, 414] on div at bounding box center [537, 395] width 380 height 59
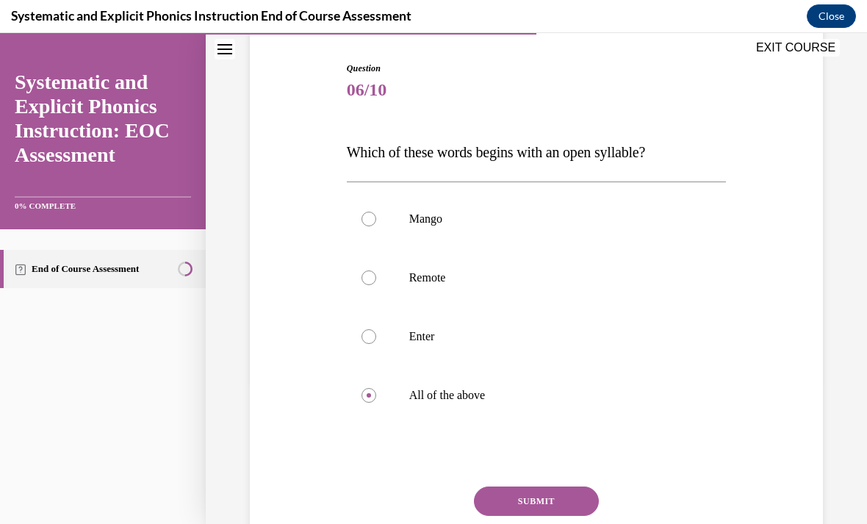
click at [582, 498] on button "SUBMIT" at bounding box center [536, 500] width 125 height 29
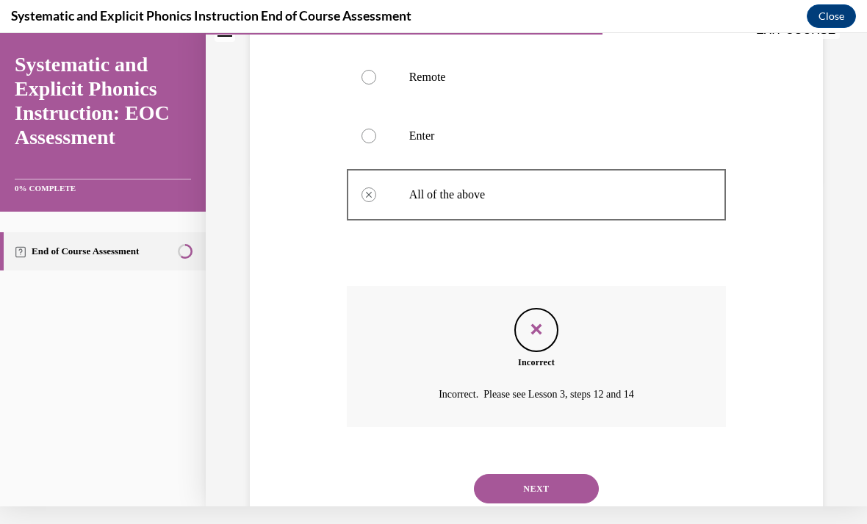
scroll to position [328, 0]
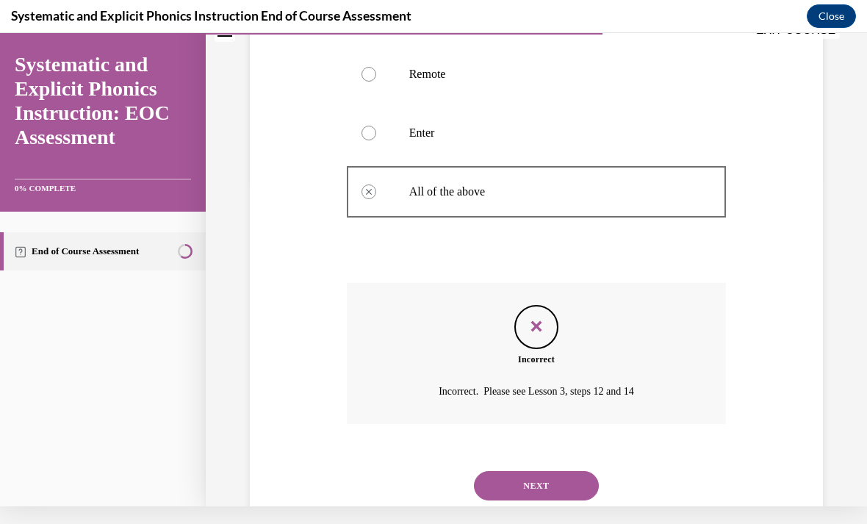
click at [577, 471] on button "NEXT" at bounding box center [536, 485] width 125 height 29
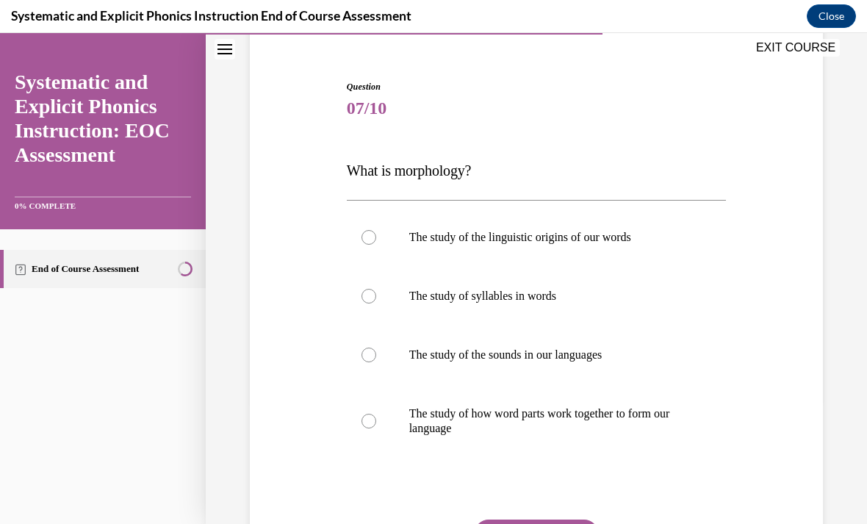
scroll to position [124, 0]
click at [636, 420] on p "The study of how word parts work together to form our language" at bounding box center [549, 420] width 281 height 29
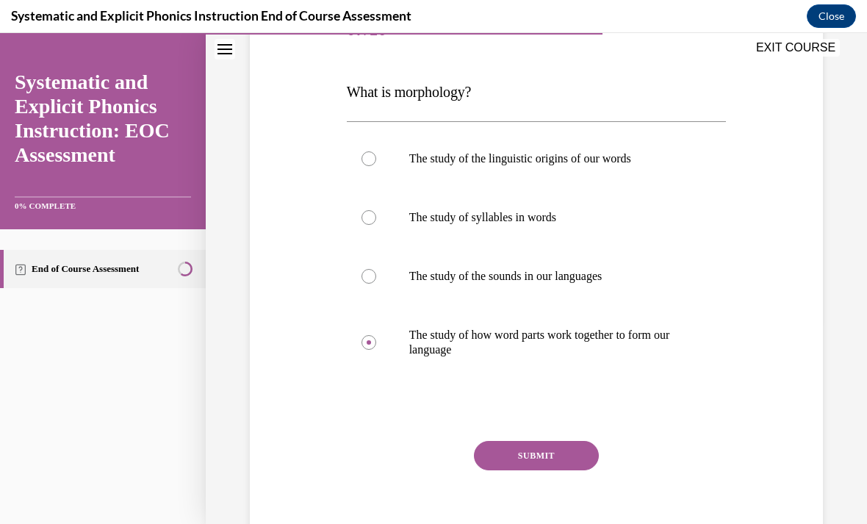
click at [569, 456] on button "SUBMIT" at bounding box center [536, 455] width 125 height 29
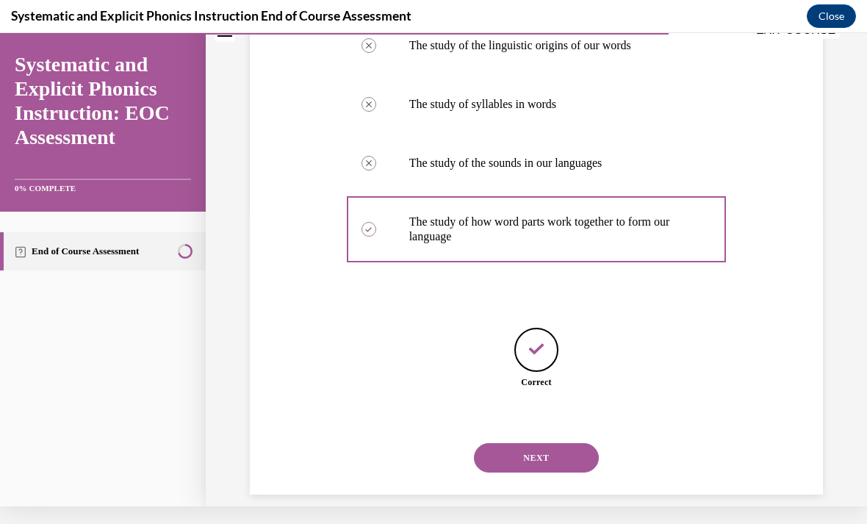
click at [577, 445] on button "NEXT" at bounding box center [536, 457] width 125 height 29
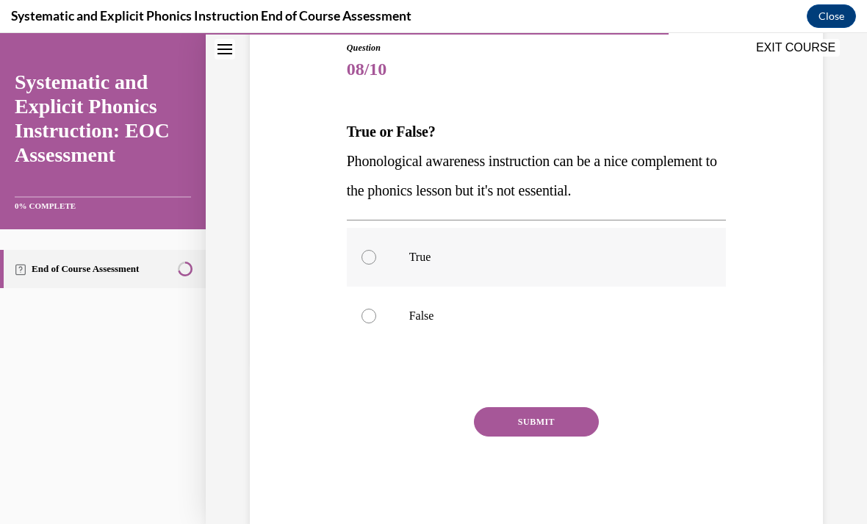
click at [400, 256] on div at bounding box center [537, 257] width 380 height 59
click at [376, 322] on div at bounding box center [537, 315] width 380 height 59
click at [506, 407] on button "SUBMIT" at bounding box center [536, 421] width 125 height 29
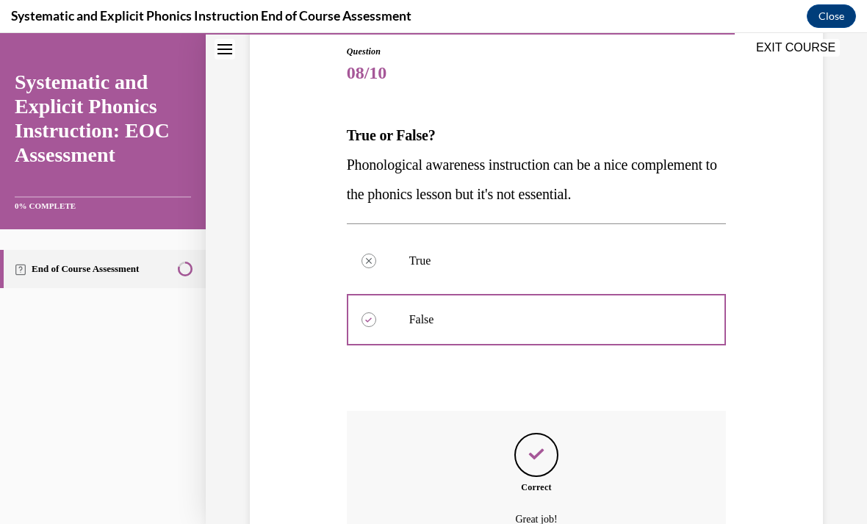
click at [506, 407] on div "Question 08/10 True or False? Phonological awareness instruction can be a nice …" at bounding box center [537, 347] width 380 height 605
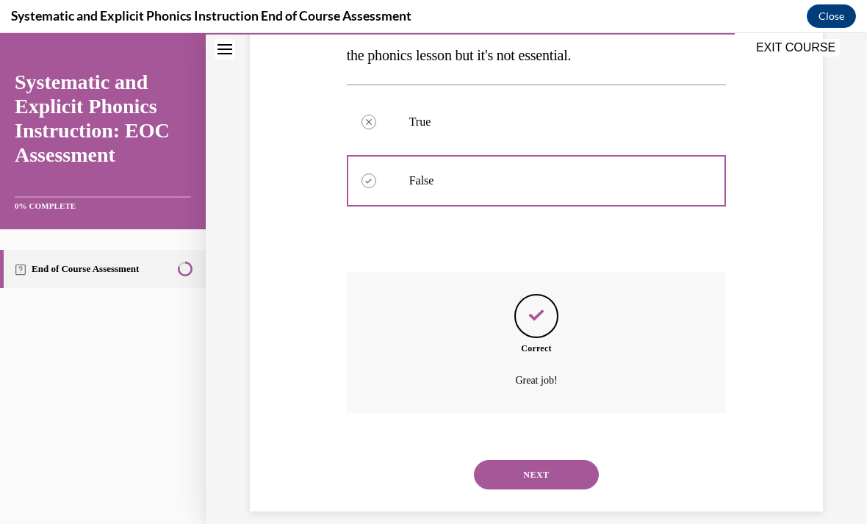
scroll to position [297, 0]
click at [532, 470] on button "NEXT" at bounding box center [536, 475] width 125 height 29
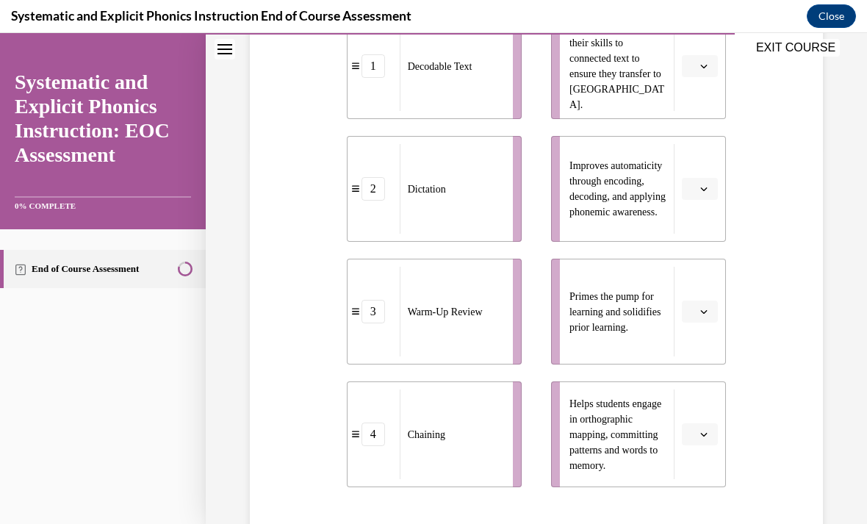
scroll to position [377, 0]
click at [700, 308] on icon "button" at bounding box center [703, 311] width 7 height 7
click at [704, 425] on div "3" at bounding box center [697, 432] width 37 height 29
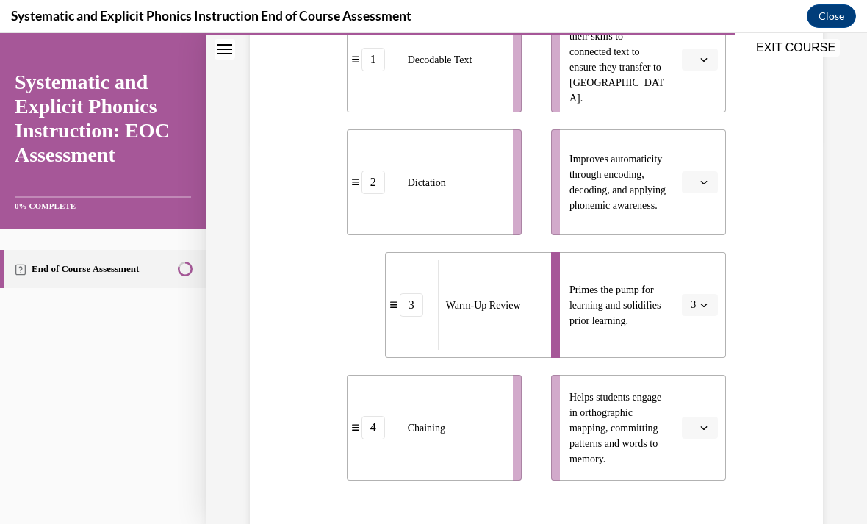
scroll to position [383, 0]
click at [701, 181] on icon "button" at bounding box center [703, 182] width 7 height 7
click at [704, 331] on div "4" at bounding box center [697, 333] width 37 height 29
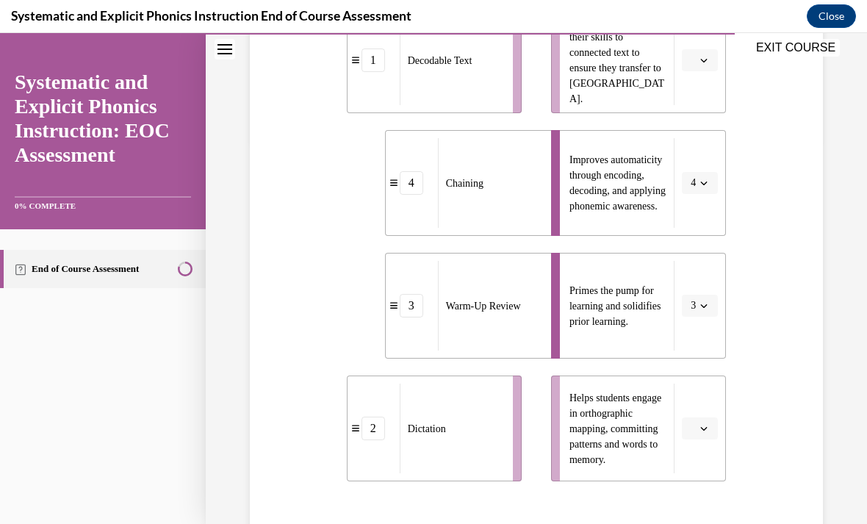
click at [709, 421] on button "button" at bounding box center [700, 428] width 36 height 22
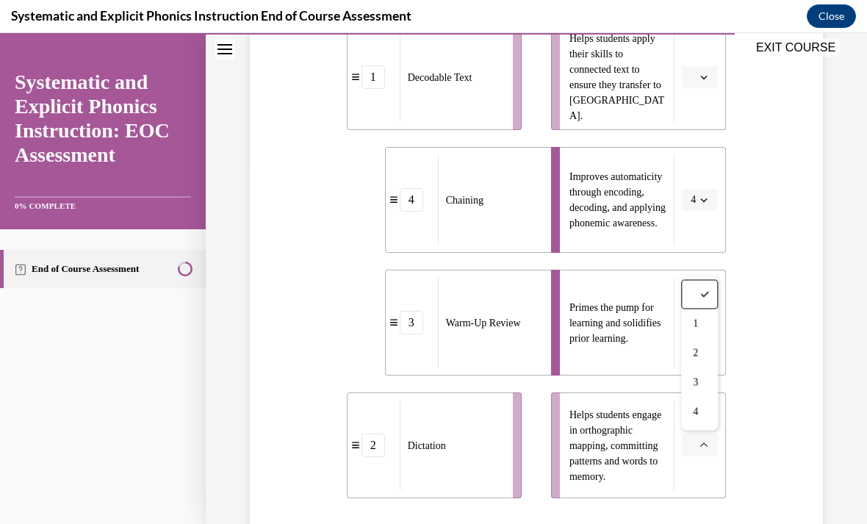
scroll to position [367, 0]
click at [703, 351] on div "2" at bounding box center [699, 353] width 37 height 29
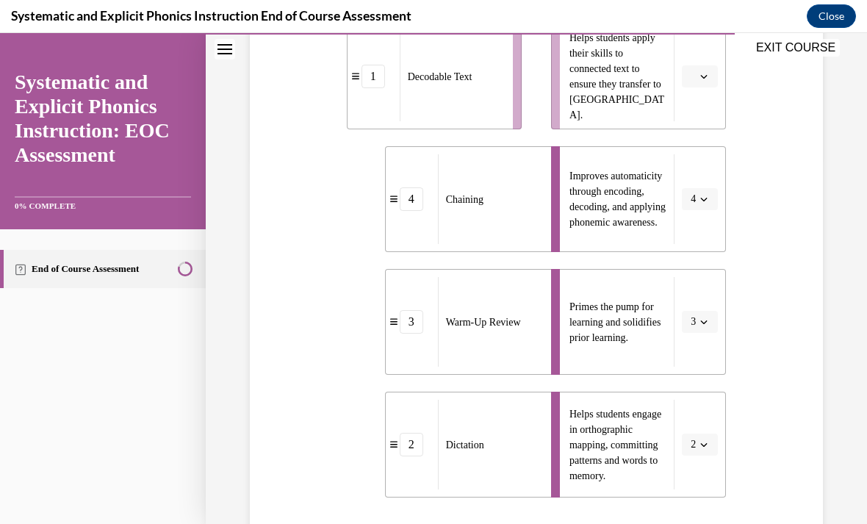
click at [701, 84] on button "button" at bounding box center [700, 76] width 36 height 22
click at [695, 134] on span "1" at bounding box center [693, 139] width 5 height 12
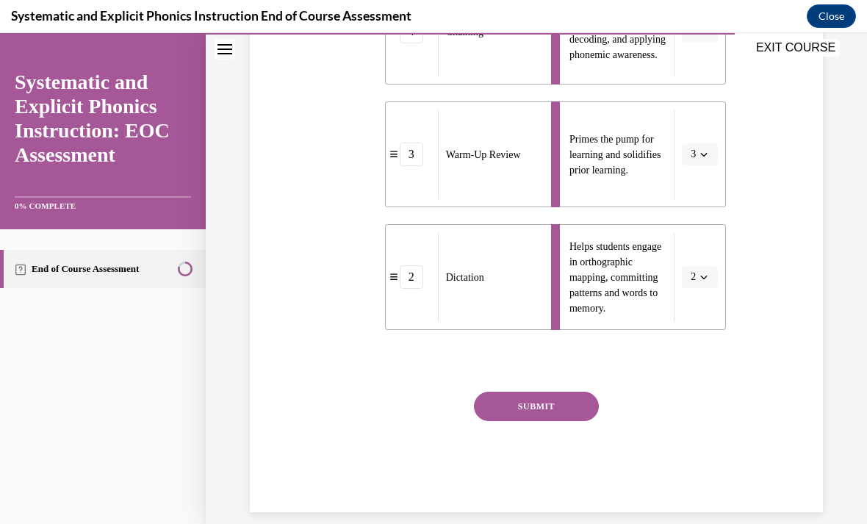
click at [584, 409] on button "SUBMIT" at bounding box center [536, 405] width 125 height 29
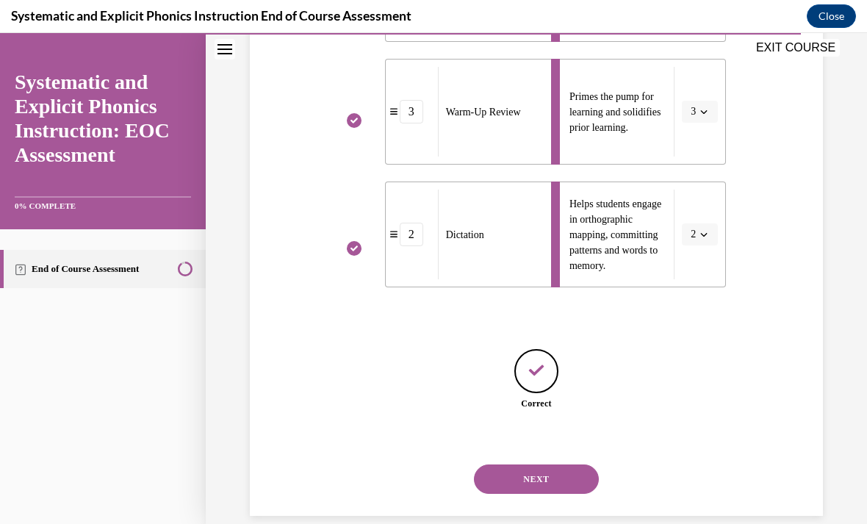
scroll to position [580, 0]
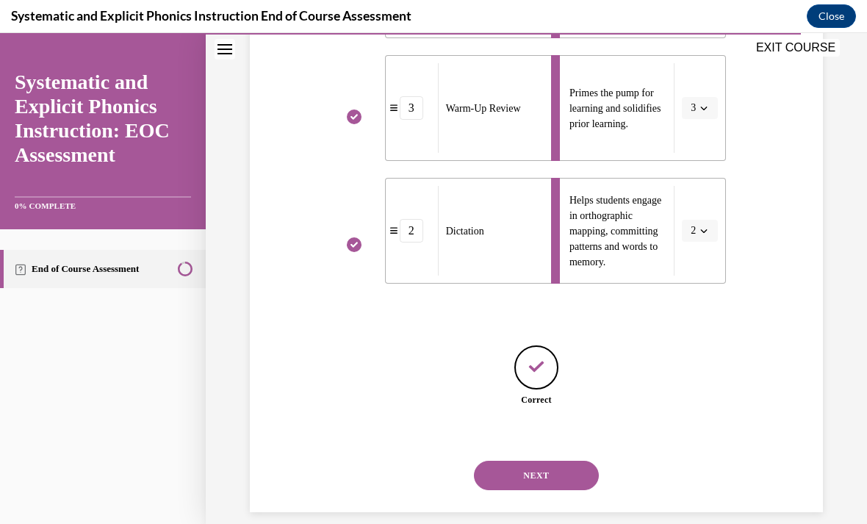
click at [565, 461] on button "NEXT" at bounding box center [536, 475] width 125 height 29
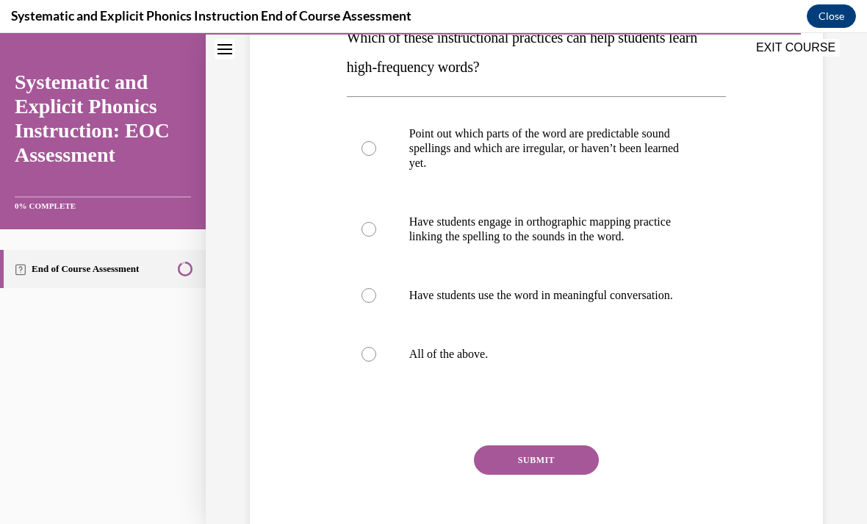
scroll to position [257, 0]
click at [566, 361] on p "All of the above." at bounding box center [549, 354] width 281 height 15
click at [561, 474] on button "SUBMIT" at bounding box center [536, 459] width 125 height 29
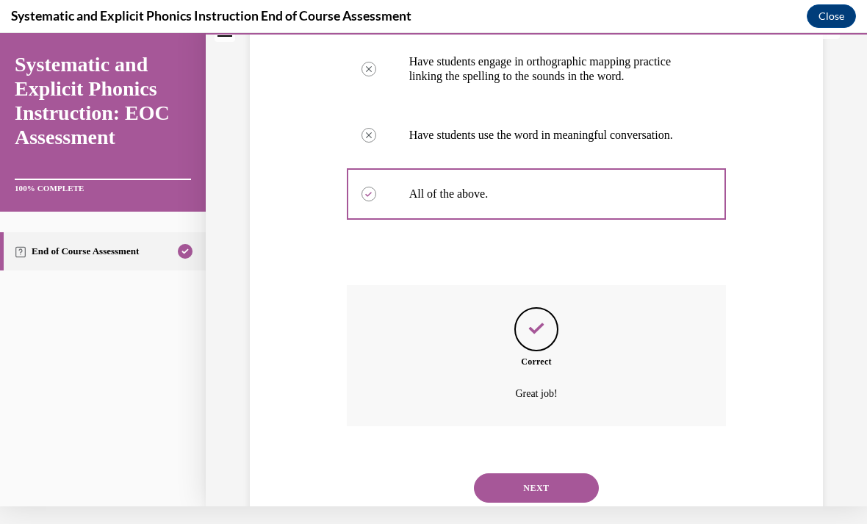
scroll to position [444, 0]
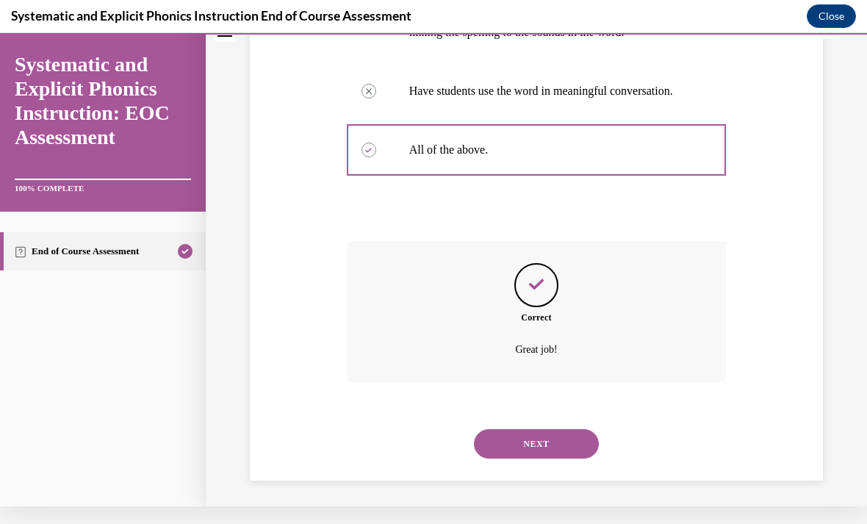
click at [577, 444] on button "NEXT" at bounding box center [536, 443] width 125 height 29
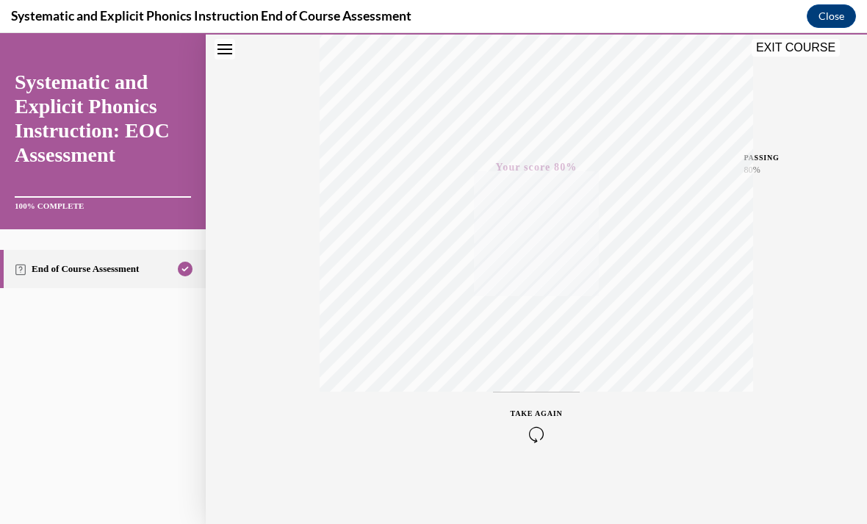
scroll to position [262, 0]
click at [811, 53] on button "EXIT COURSE" at bounding box center [795, 48] width 88 height 18
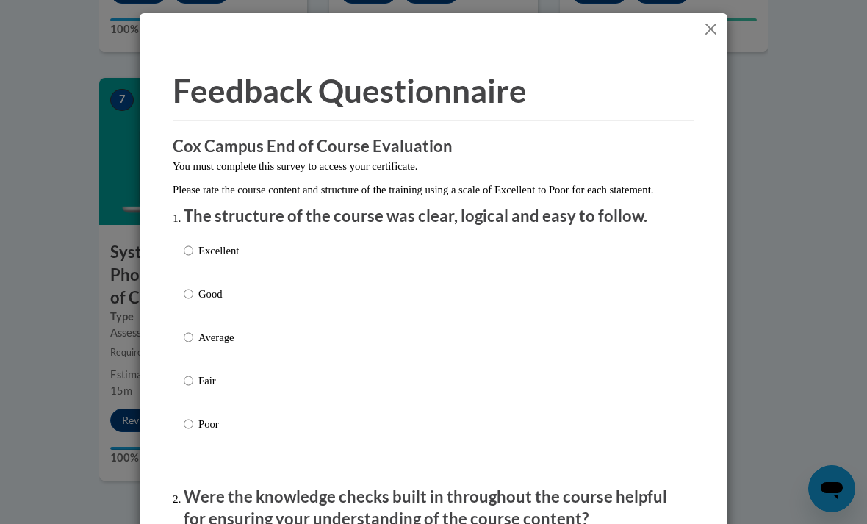
click at [184, 274] on label "Excellent" at bounding box center [211, 262] width 55 height 40
click at [184, 259] on input "Excellent" at bounding box center [189, 250] width 10 height 16
radio input "true"
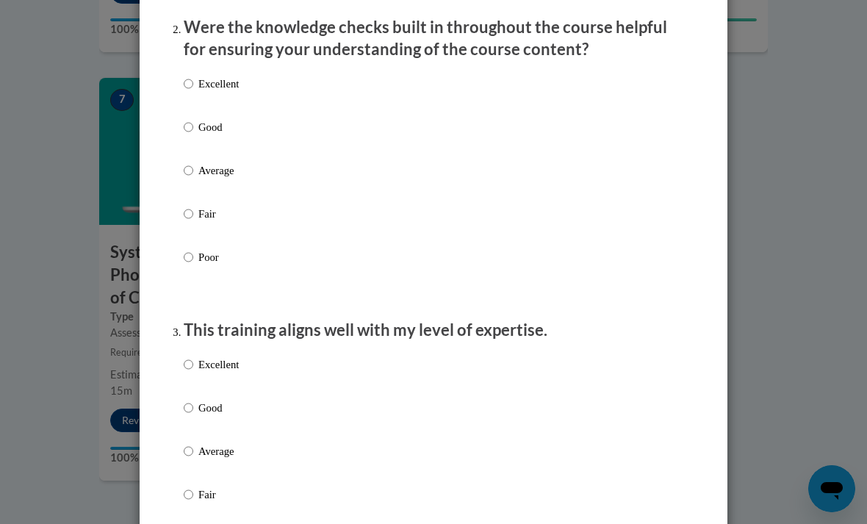
scroll to position [484, 0]
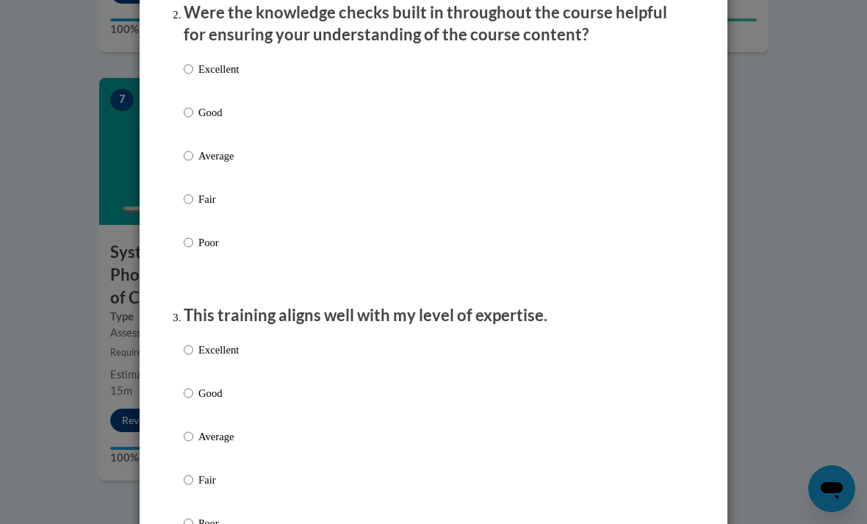
click at [206, 150] on p "Average" at bounding box center [218, 156] width 40 height 16
click at [193, 150] on input "Average" at bounding box center [189, 156] width 10 height 16
radio input "true"
click at [597, 416] on div "Excellent Good Average Fair Poor" at bounding box center [433, 453] width 499 height 239
click at [190, 353] on input "Excellent" at bounding box center [189, 350] width 10 height 16
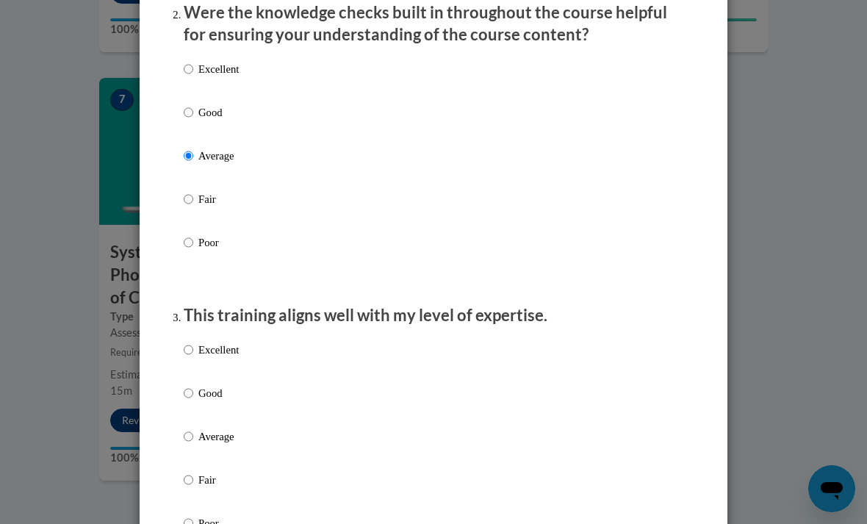
radio input "true"
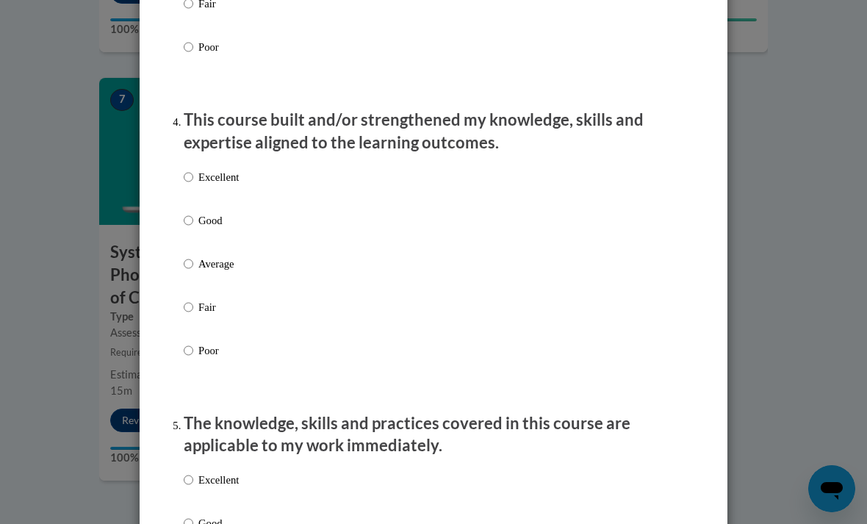
scroll to position [1065, 0]
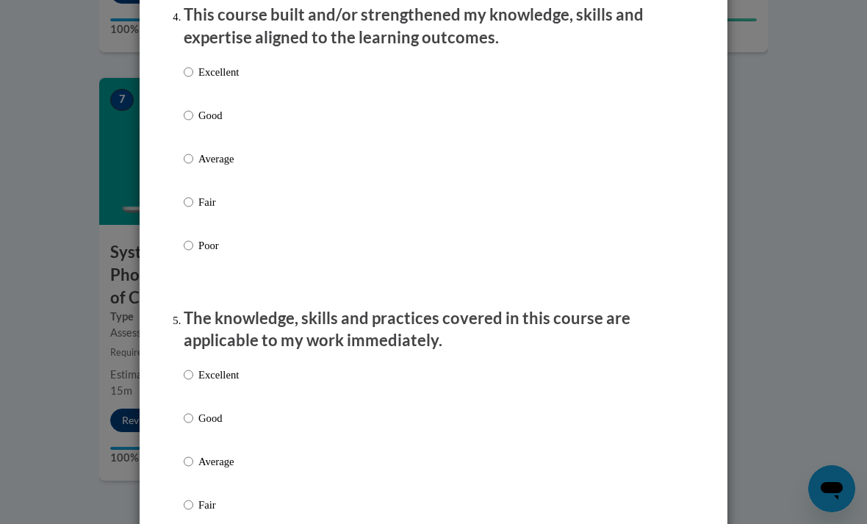
click at [629, 359] on div "Excellent Good Average Fair Poor" at bounding box center [433, 478] width 499 height 239
click at [189, 111] on input "Good" at bounding box center [189, 115] width 10 height 16
radio input "true"
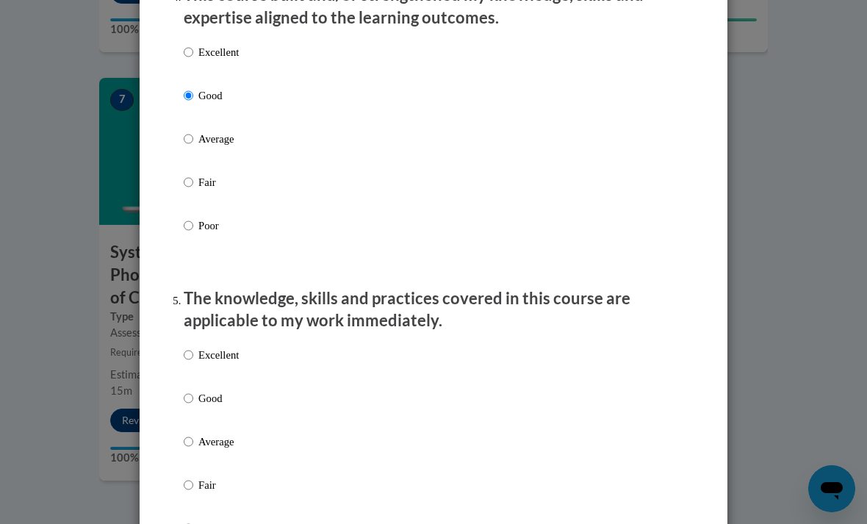
click at [185, 398] on input "Good" at bounding box center [189, 398] width 10 height 16
radio input "true"
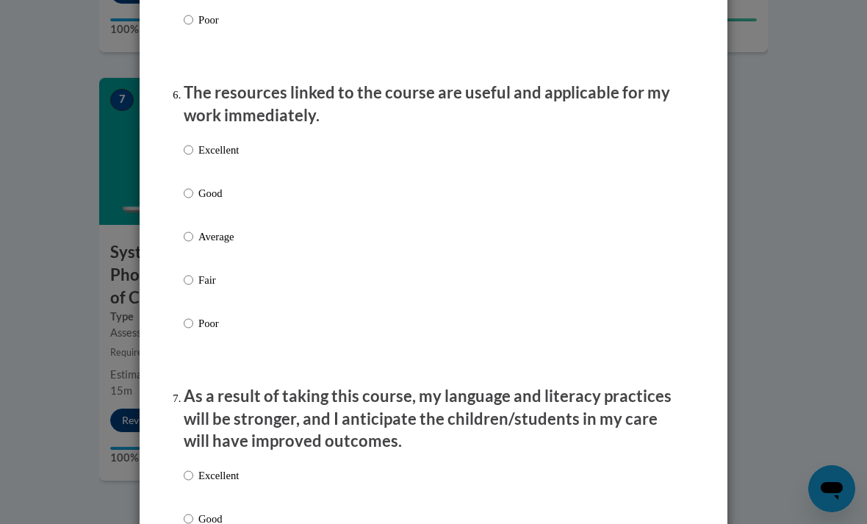
click at [186, 144] on input "Excellent" at bounding box center [189, 150] width 10 height 16
radio input "true"
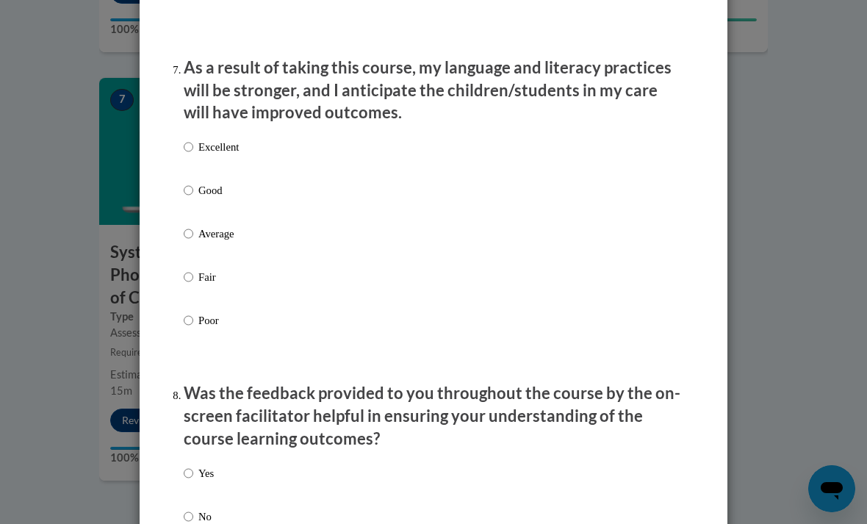
click at [190, 140] on input "Excellent" at bounding box center [189, 147] width 10 height 16
radio input "true"
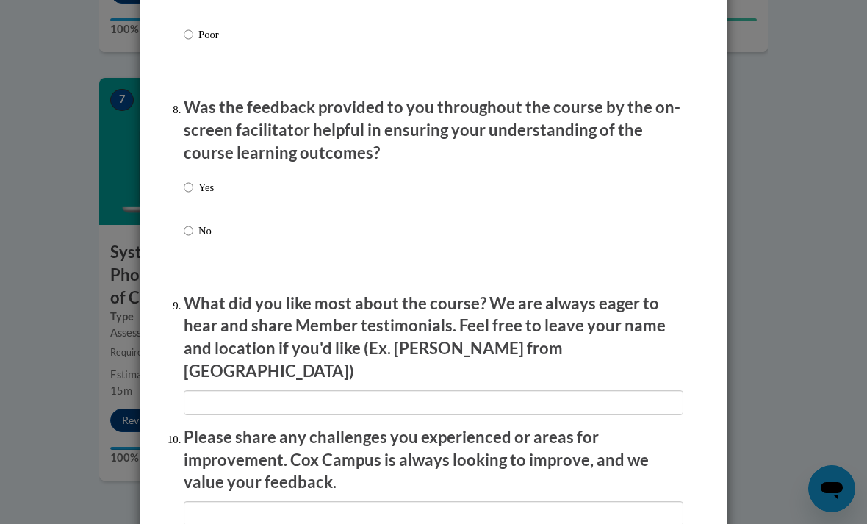
scroll to position [2262, 0]
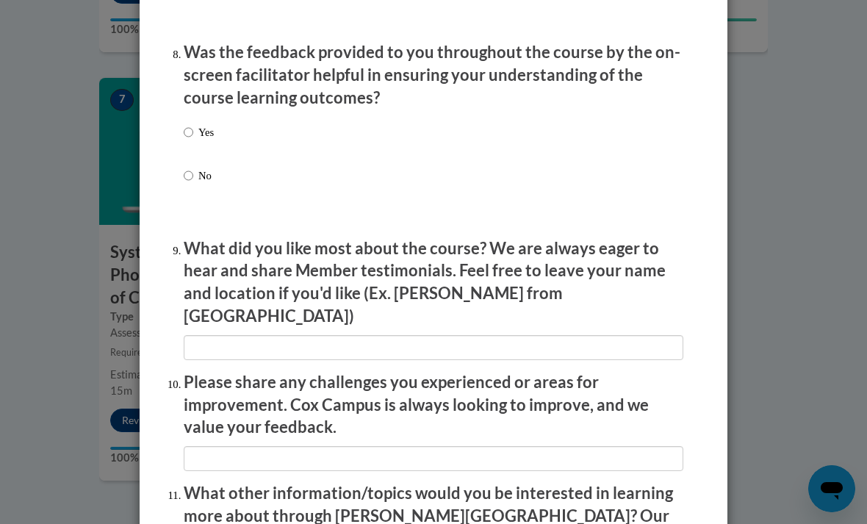
click at [191, 126] on input "Yes" at bounding box center [189, 132] width 10 height 16
radio input "true"
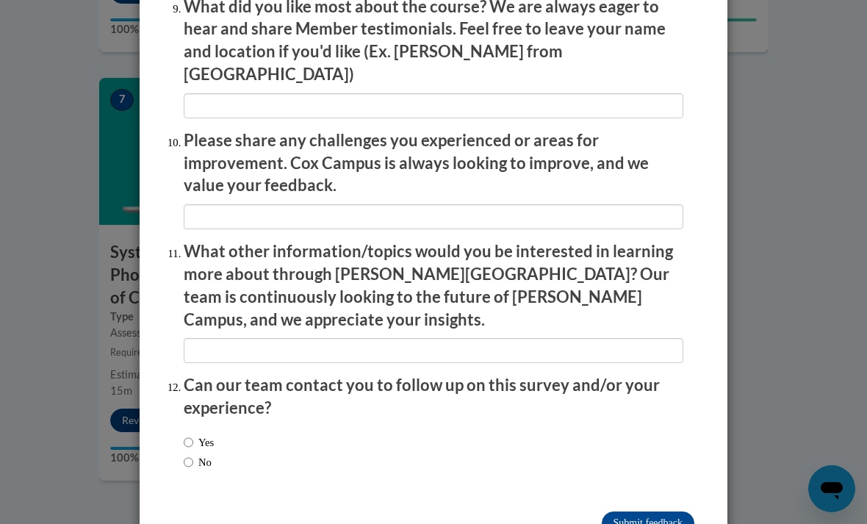
scroll to position [2502, 0]
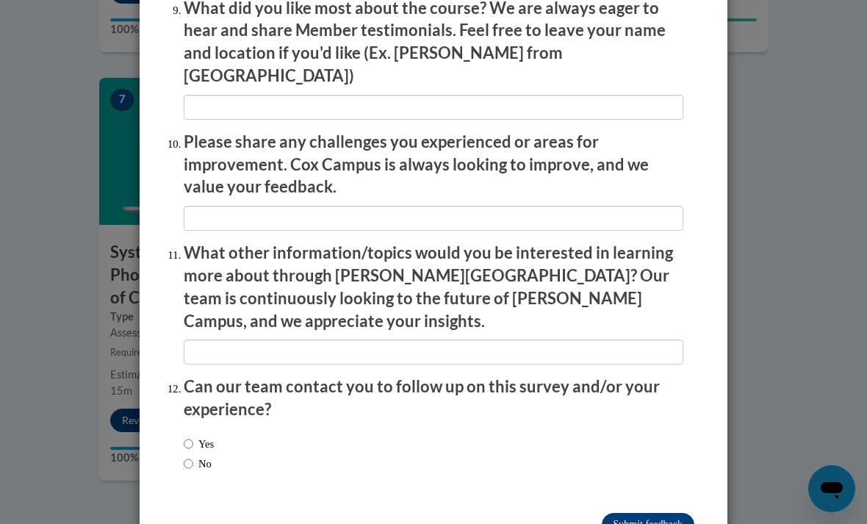
click at [665, 513] on input "Submit feedback" at bounding box center [648, 525] width 93 height 24
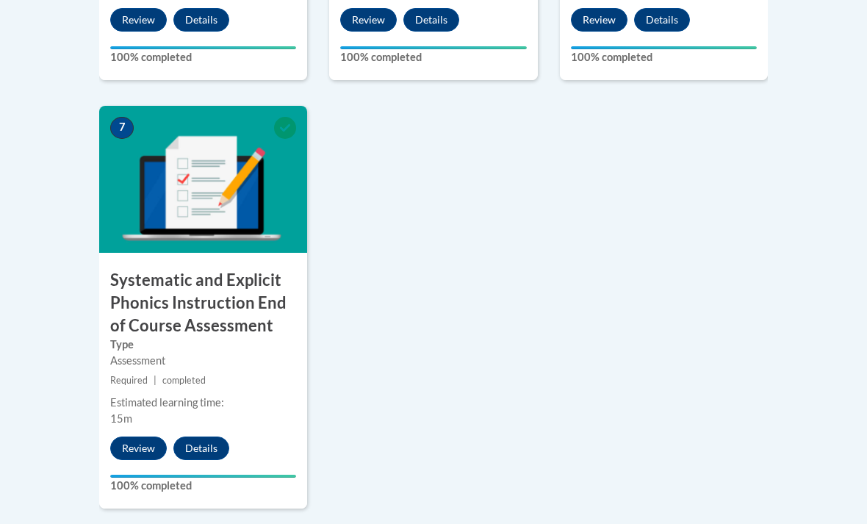
scroll to position [1242, 0]
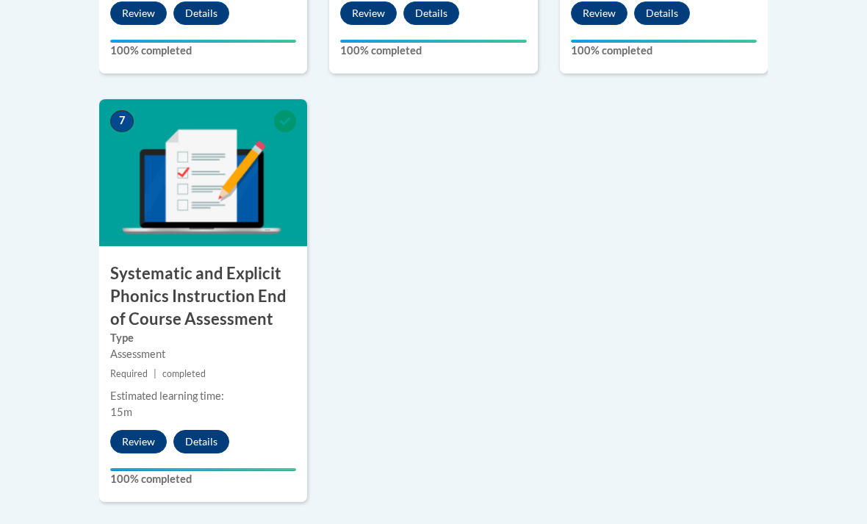
click at [180, 439] on button "Details" at bounding box center [201, 442] width 56 height 24
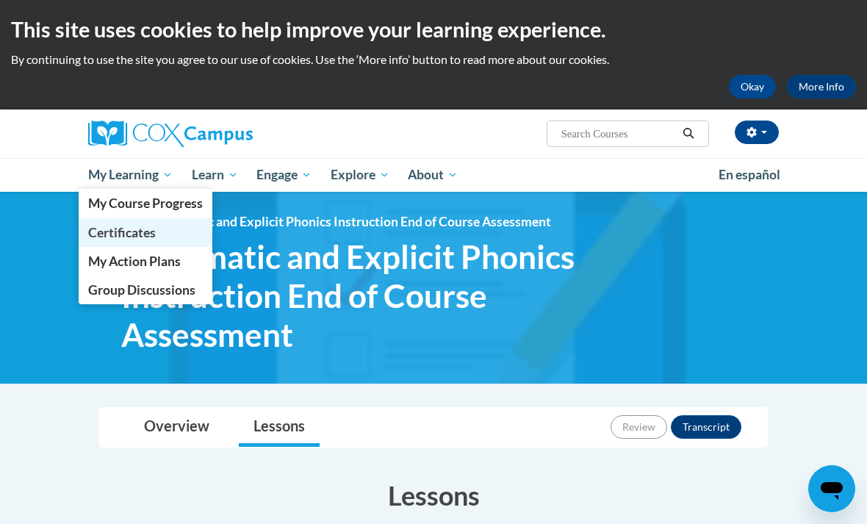
click at [116, 223] on link "Certificates" at bounding box center [146, 232] width 134 height 29
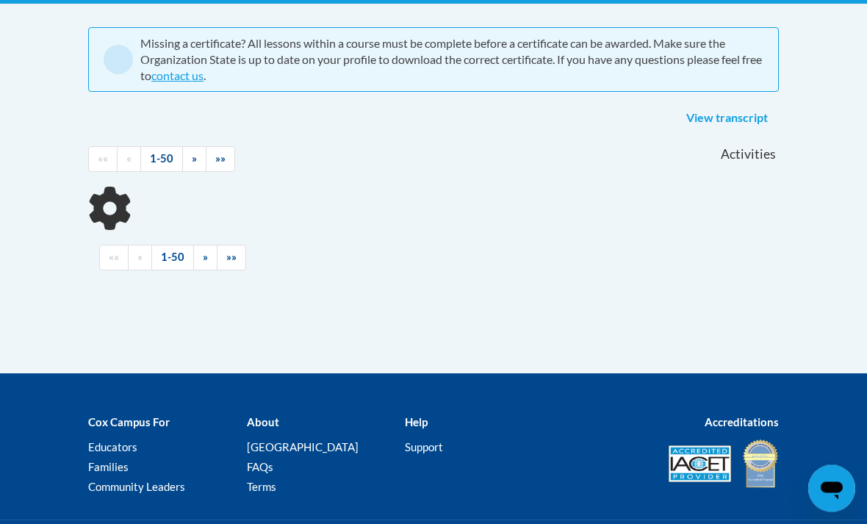
scroll to position [318, 0]
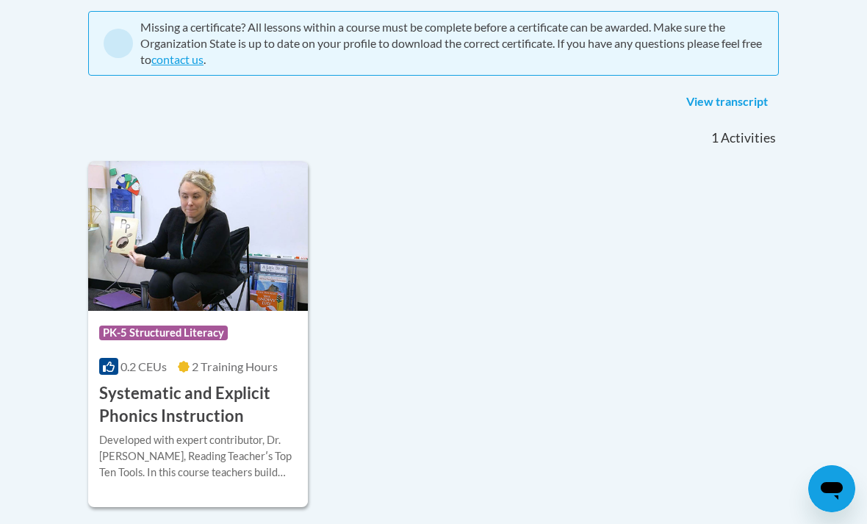
click at [136, 405] on h3 "Systematic and Explicit Phonics Instruction" at bounding box center [198, 405] width 198 height 46
